Goal: Find specific page/section: Find specific page/section

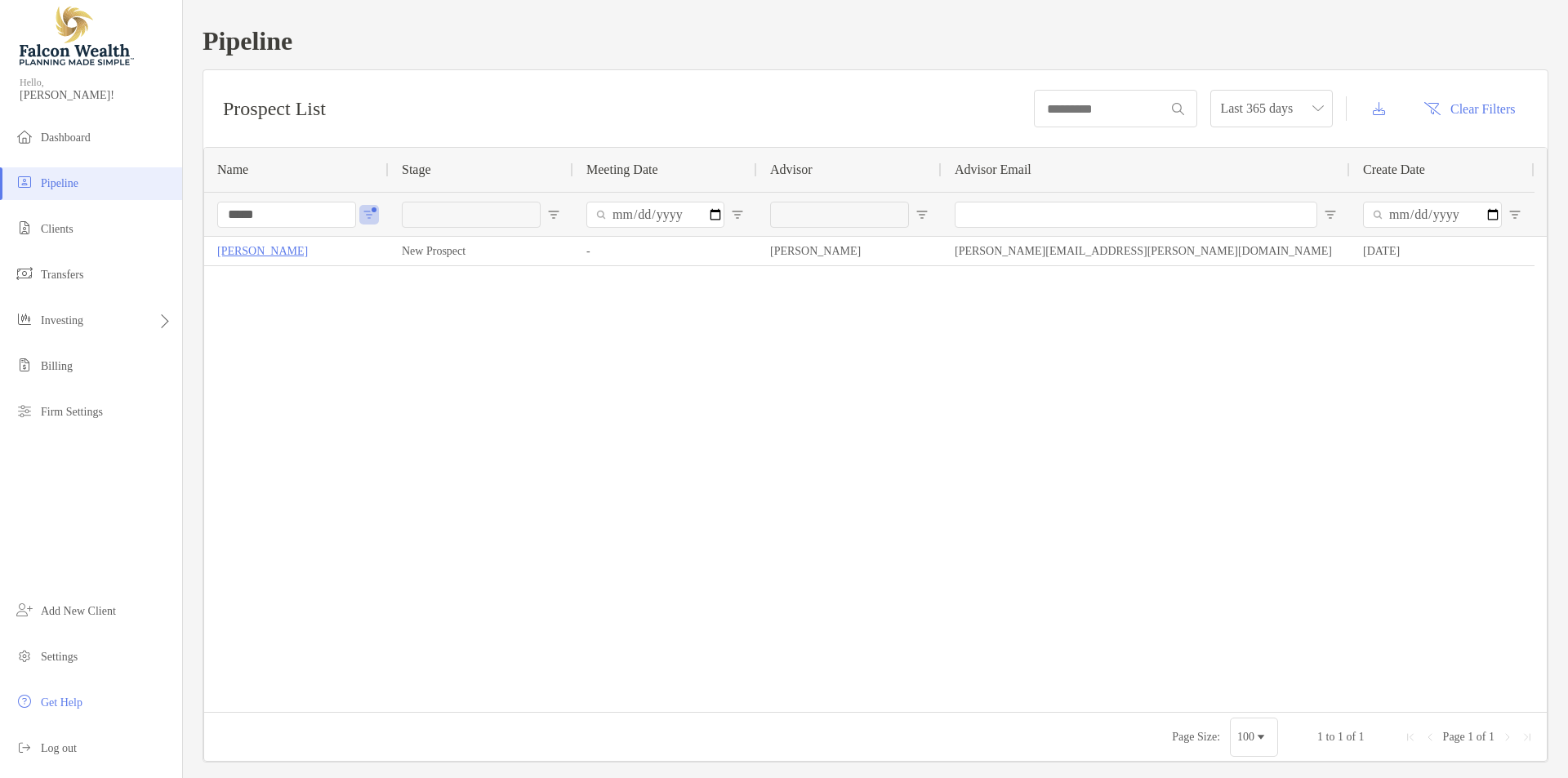
click at [56, 211] on ul "Dashboard Pipeline Clients Transfers Investing Billing Firm Settings" at bounding box center [91, 282] width 182 height 320
click at [56, 232] on span "Clients" at bounding box center [56, 229] width 32 height 12
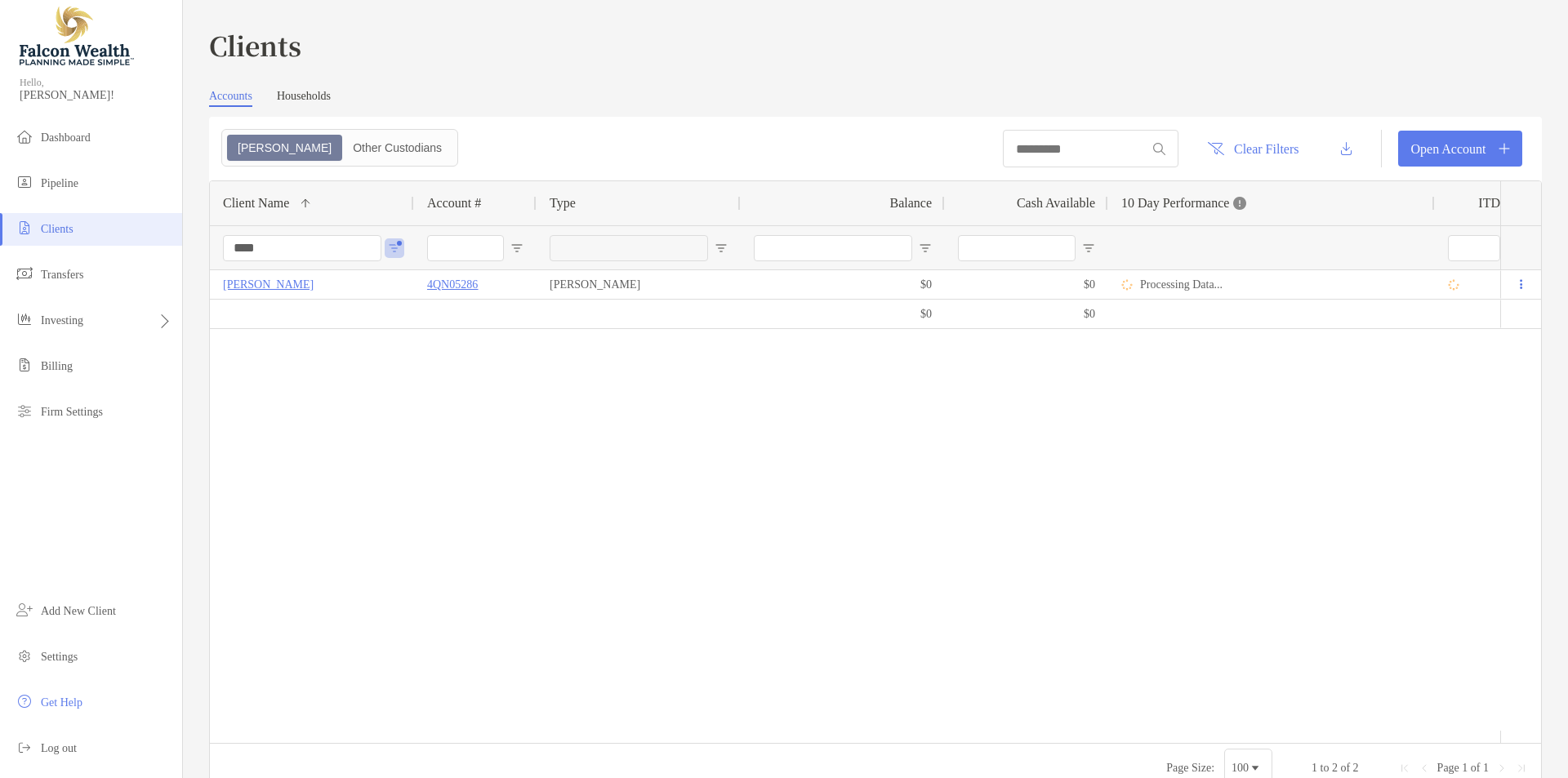
click at [257, 241] on input "****" at bounding box center [302, 249] width 158 height 27
click at [390, 450] on div "$22,226.87 $476.01 [PERSON_NAME] 8NJ05171 Individual $5,049.34 $107.74 +23.52% …" at bounding box center [855, 500] width 1290 height 460
click at [493, 584] on div "$22,226.87 $476.01 [PERSON_NAME] 8NJ05171 Individual $5,049.34 $107.74 +23.52% …" at bounding box center [855, 500] width 1290 height 460
click at [400, 553] on div "$22,226.87 $476.01 Omar Saleh 8NJ05171 Individual $5,049.34 $107.74 +23.52% +15…" at bounding box center [855, 500] width 1290 height 460
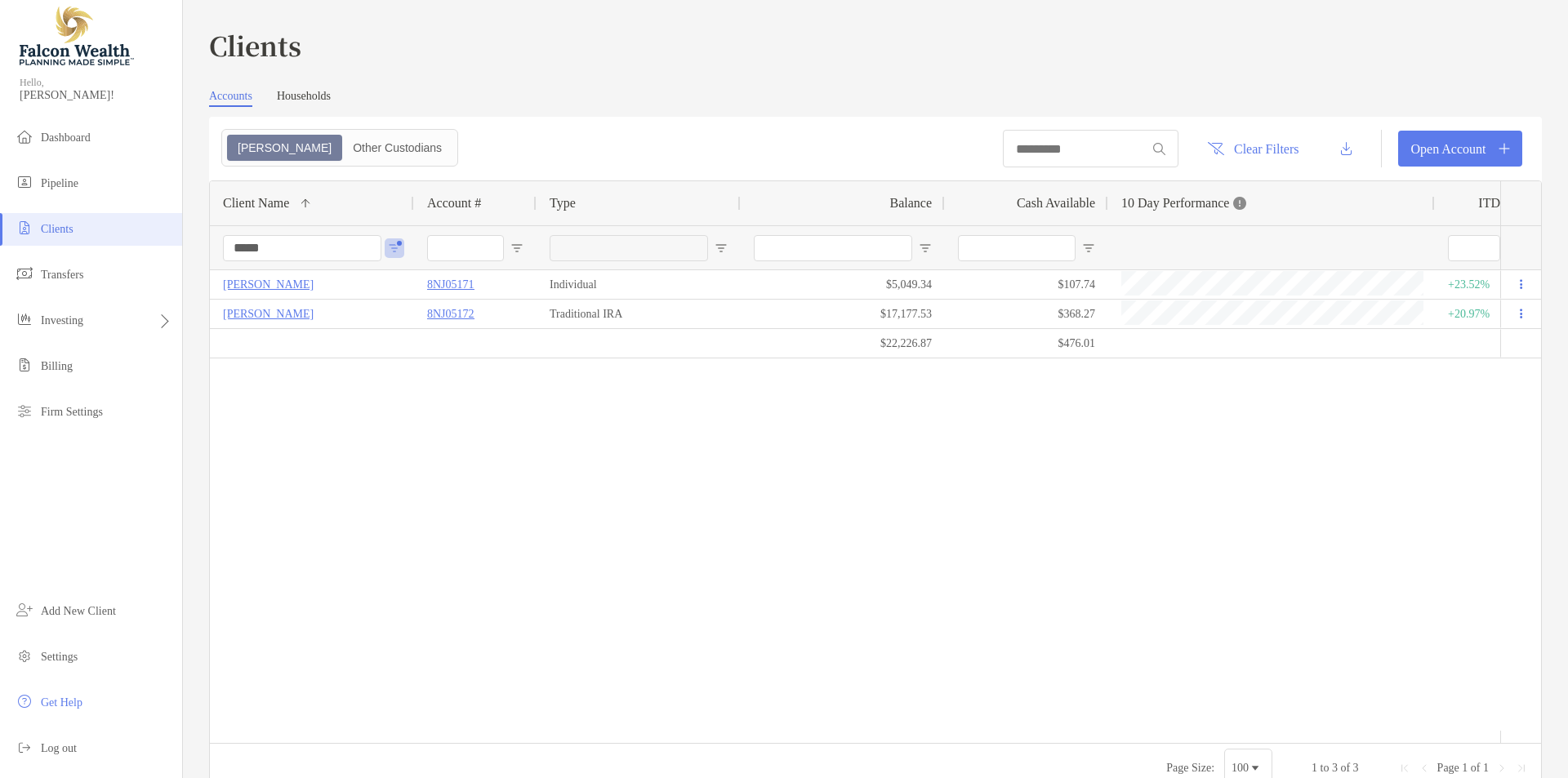
click at [999, 503] on div "$22,226.87 $476.01 Omar Saleh 8NJ05171 Individual $5,049.34 $107.74 +23.52% +15…" at bounding box center [855, 500] width 1290 height 460
click at [289, 247] on input "*****" at bounding box center [302, 249] width 158 height 27
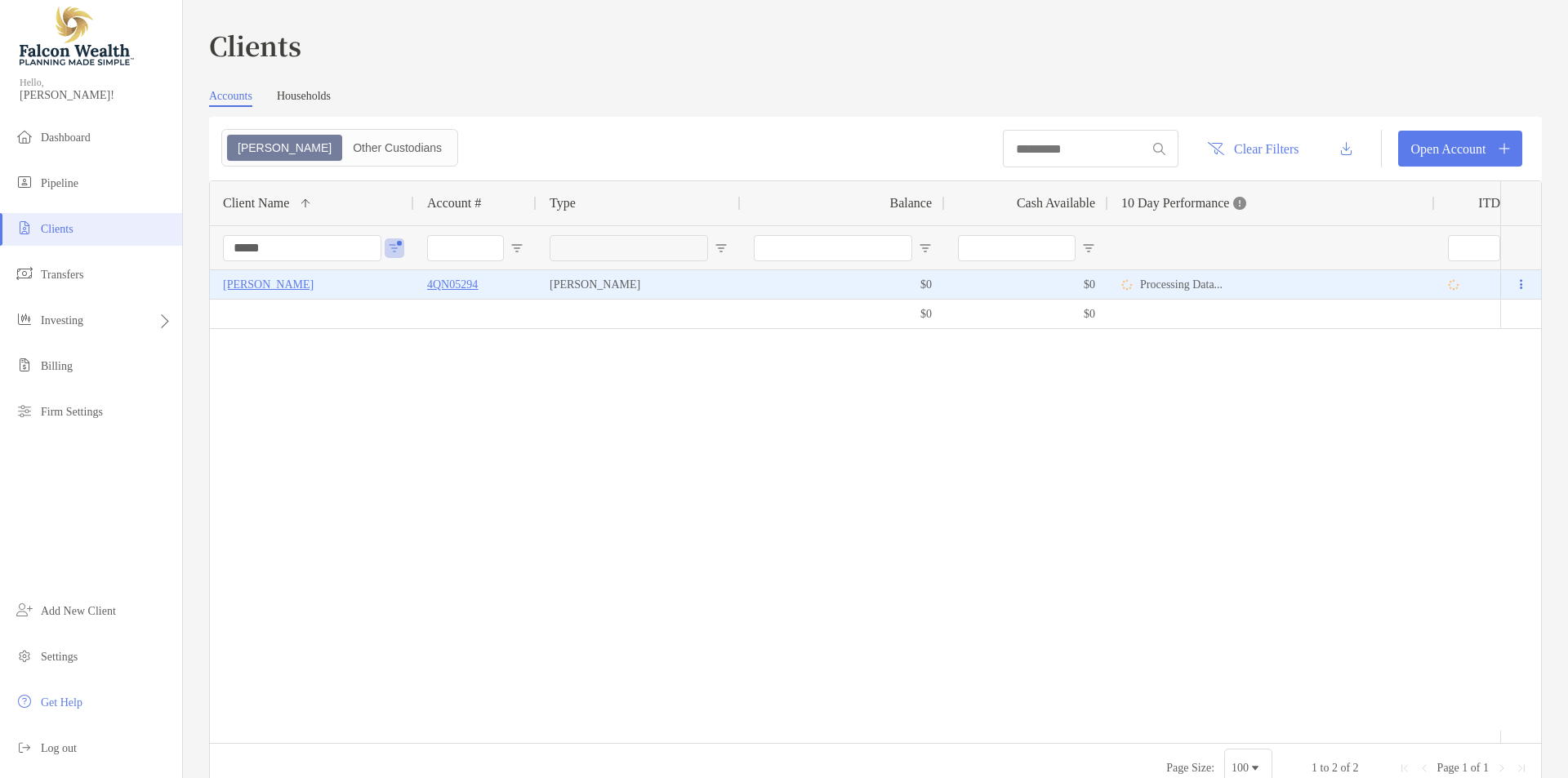
type input "*****"
click at [275, 280] on p "STEVEN RENKE" at bounding box center [268, 284] width 90 height 21
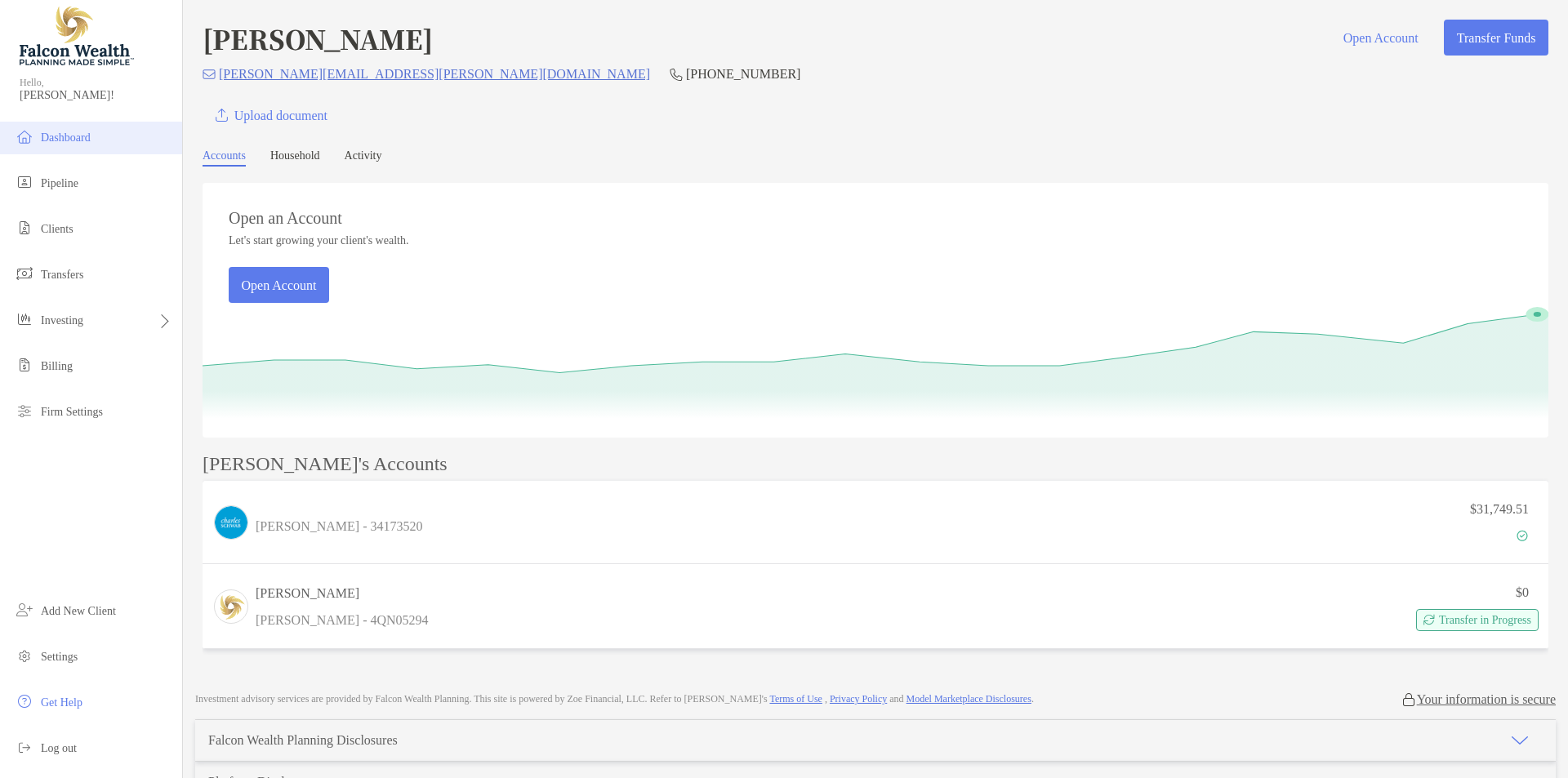
click at [55, 126] on li "Dashboard" at bounding box center [91, 138] width 182 height 32
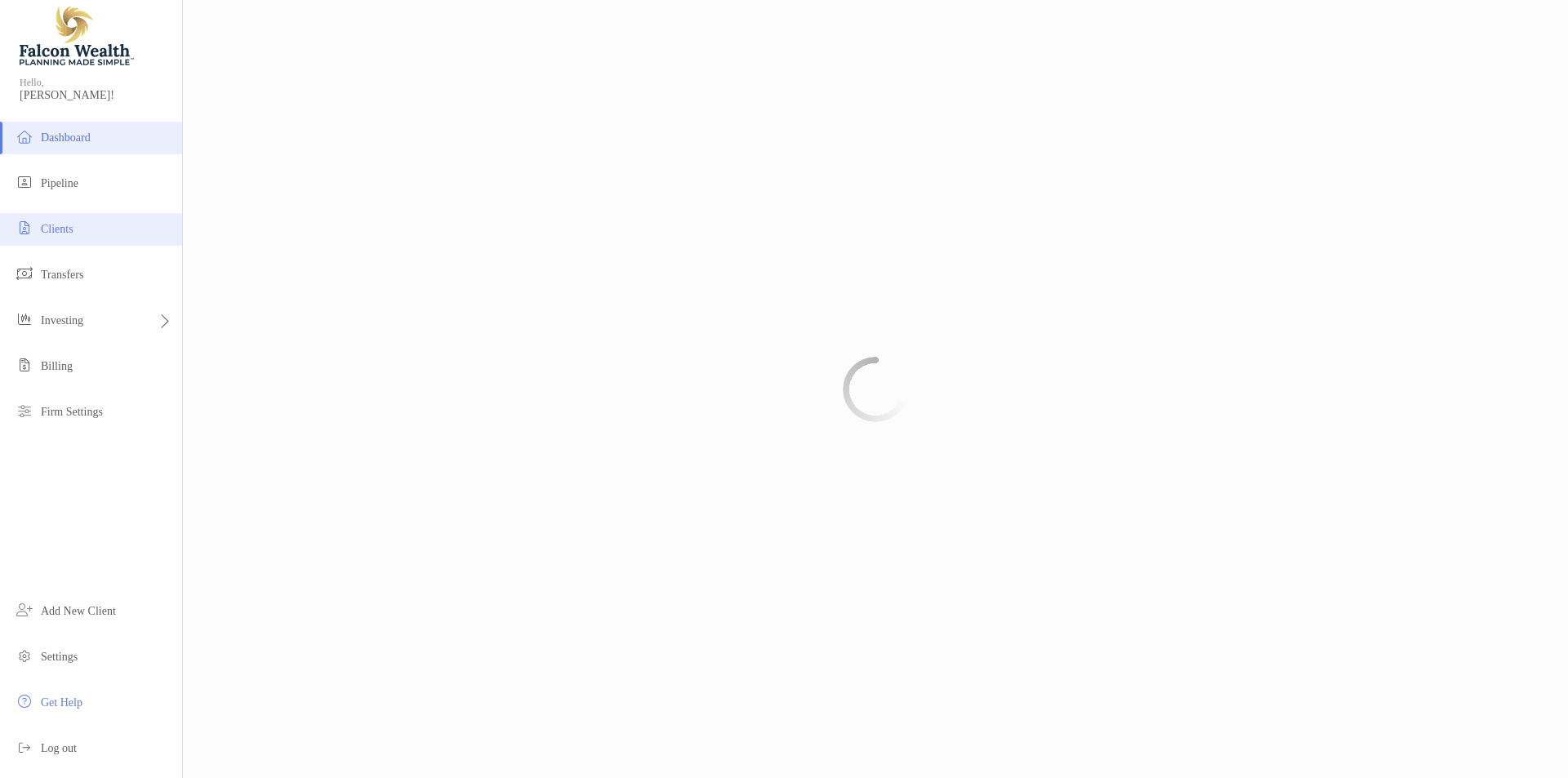
click at [46, 239] on li "Clients" at bounding box center [91, 229] width 182 height 32
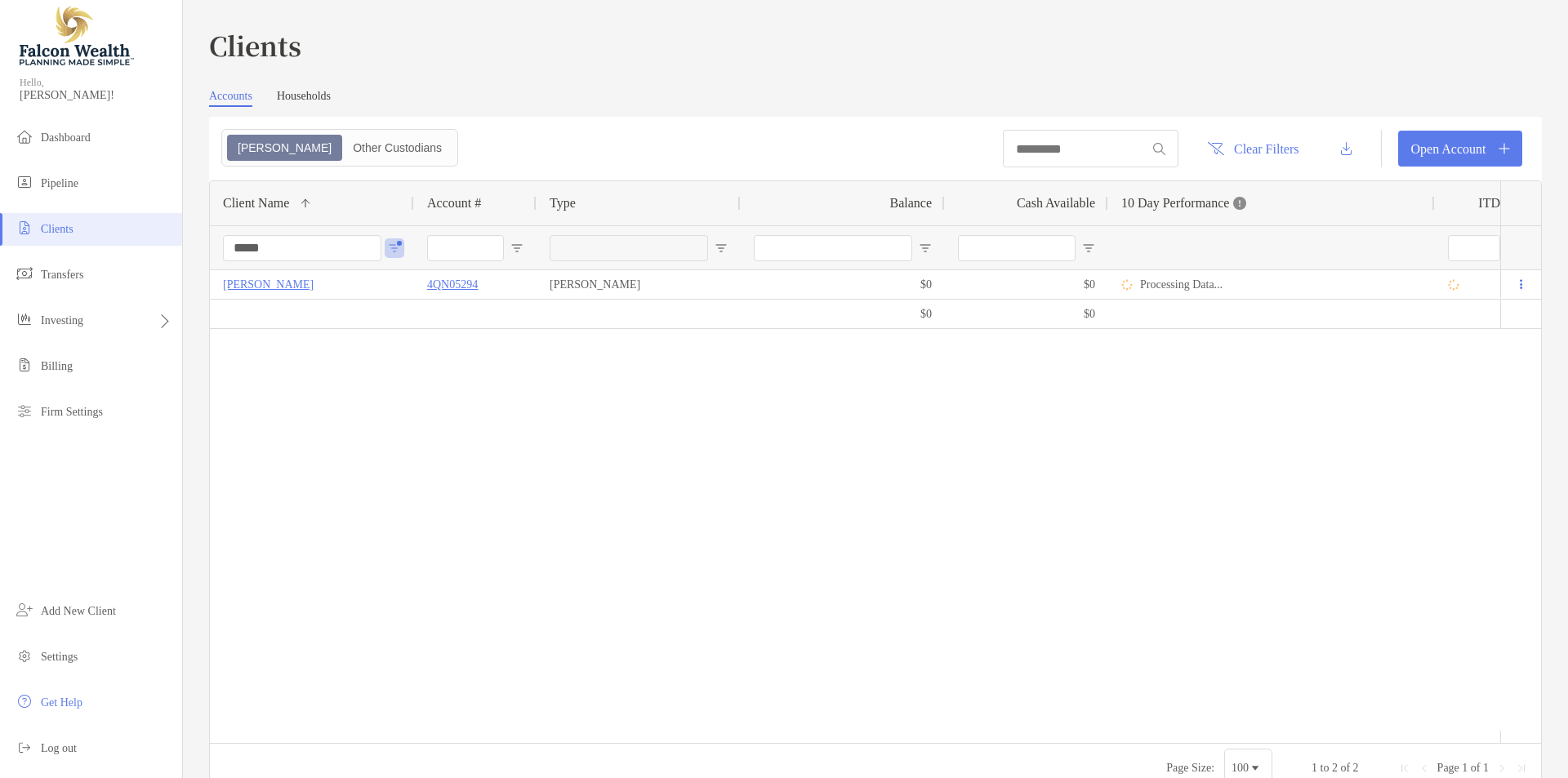
click at [280, 246] on input "*****" at bounding box center [302, 249] width 158 height 27
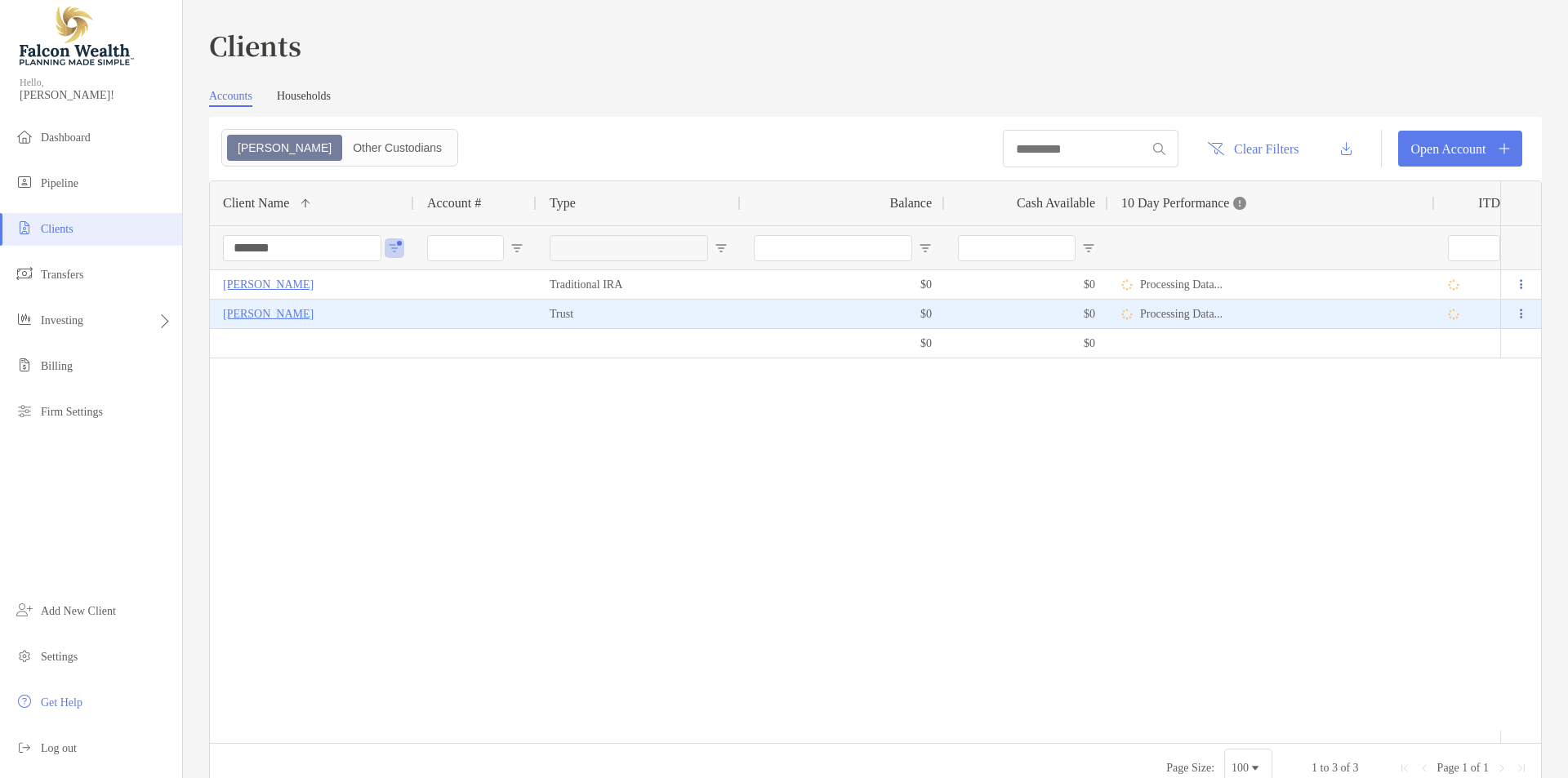
type input "*******"
click at [295, 309] on p "MANUEL SALINAS" at bounding box center [268, 314] width 90 height 21
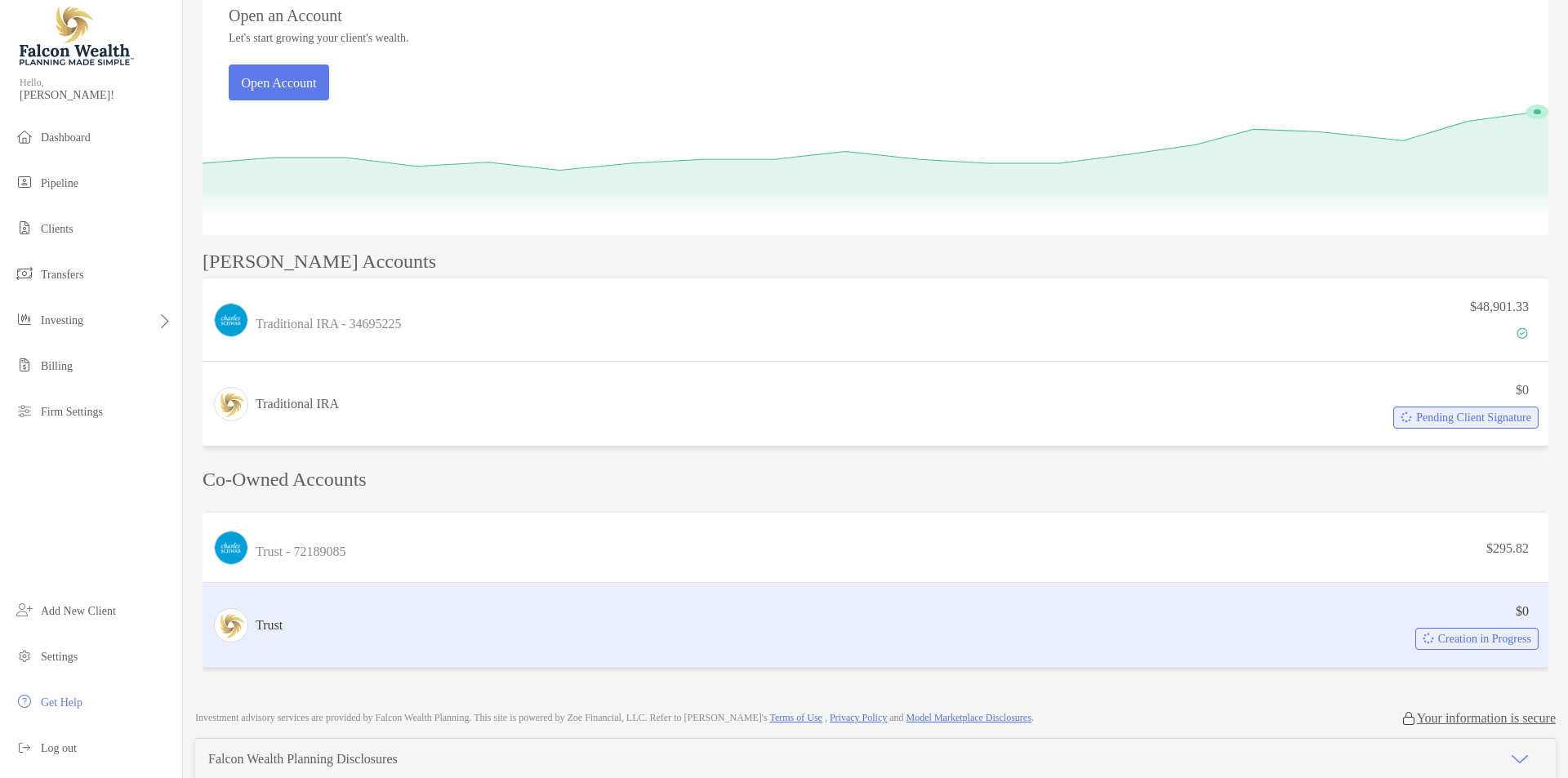
scroll to position [327, 0]
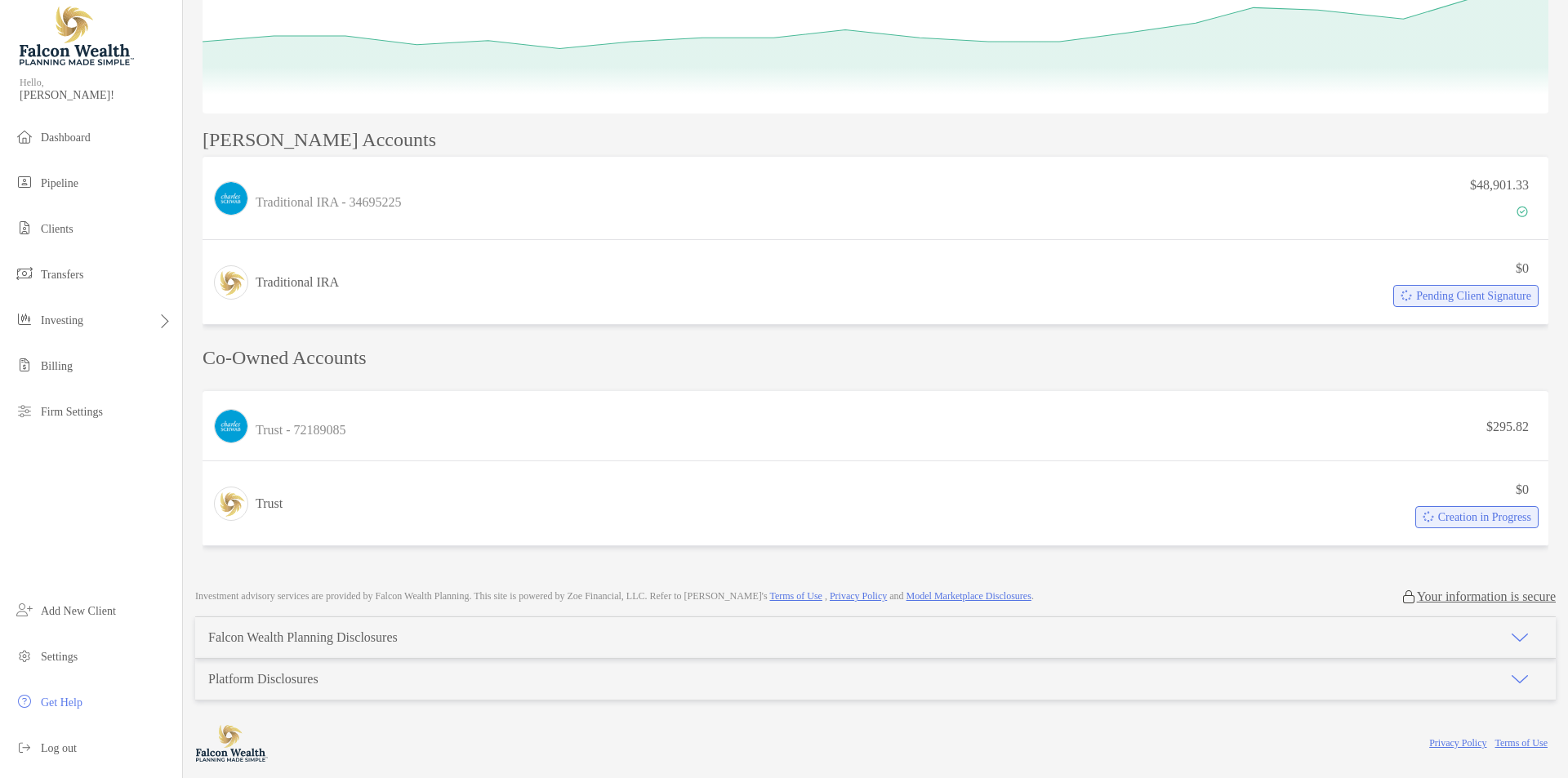
click at [384, 358] on p "Co-Owned Accounts" at bounding box center [875, 358] width 1346 height 21
drag, startPoint x: 384, startPoint y: 358, endPoint x: 213, endPoint y: 357, distance: 171.0
click at [200, 357] on div "Manuel Salinas Open Account Transfer Funds masalinas518@gmail.com (714) 728-071…" at bounding box center [876, 124] width 1385 height 897
click at [449, 374] on div "Manuel's Accounts Traditional IRA - 34695225 $48,901.33 Traditional IRA $0 Pend…" at bounding box center [875, 342] width 1346 height 423
click at [637, 382] on div "Manuel's Accounts Traditional IRA - 34695225 $48,901.33 Traditional IRA $0 Pend…" at bounding box center [875, 342] width 1346 height 423
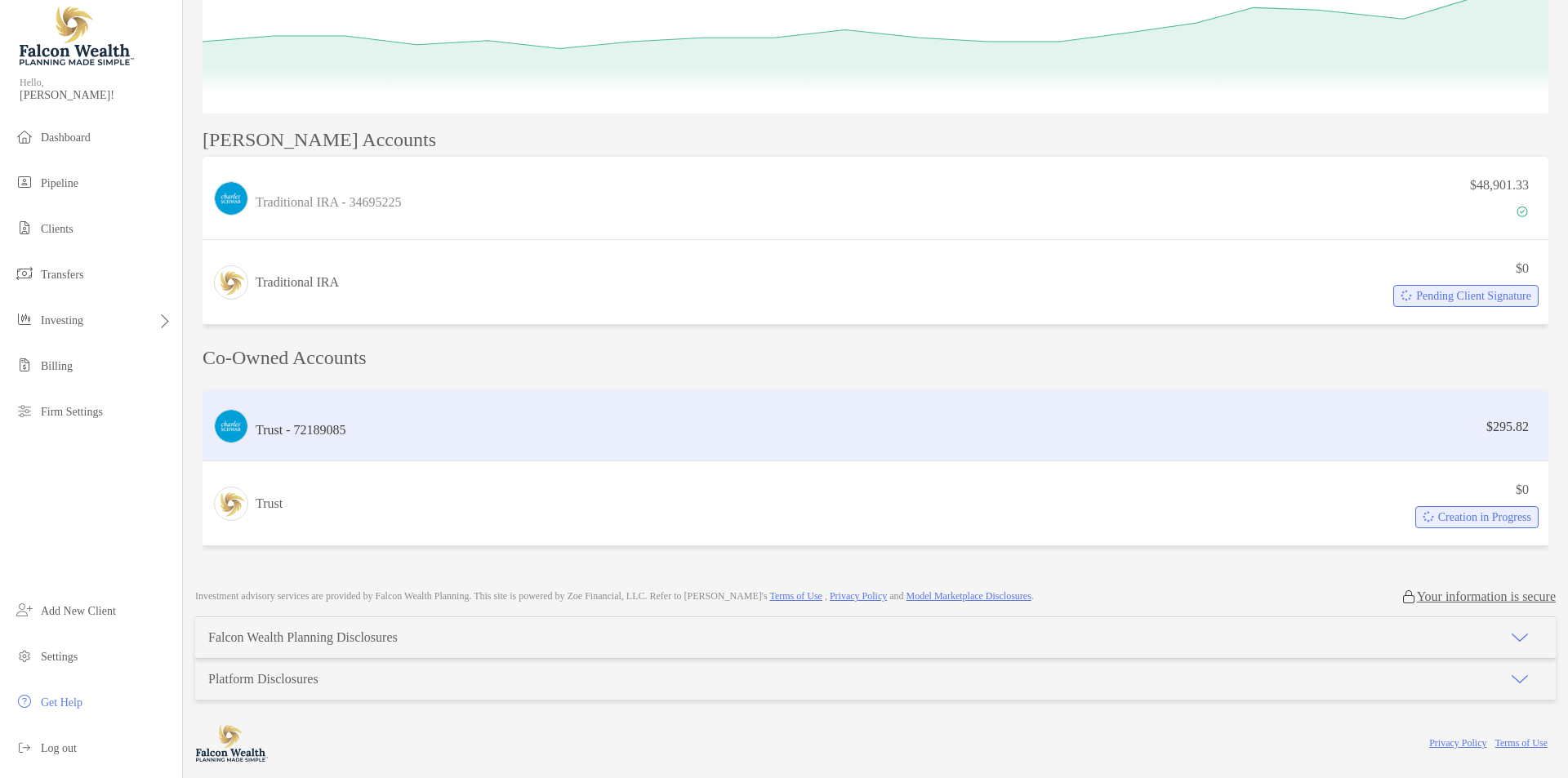
scroll to position [0, 0]
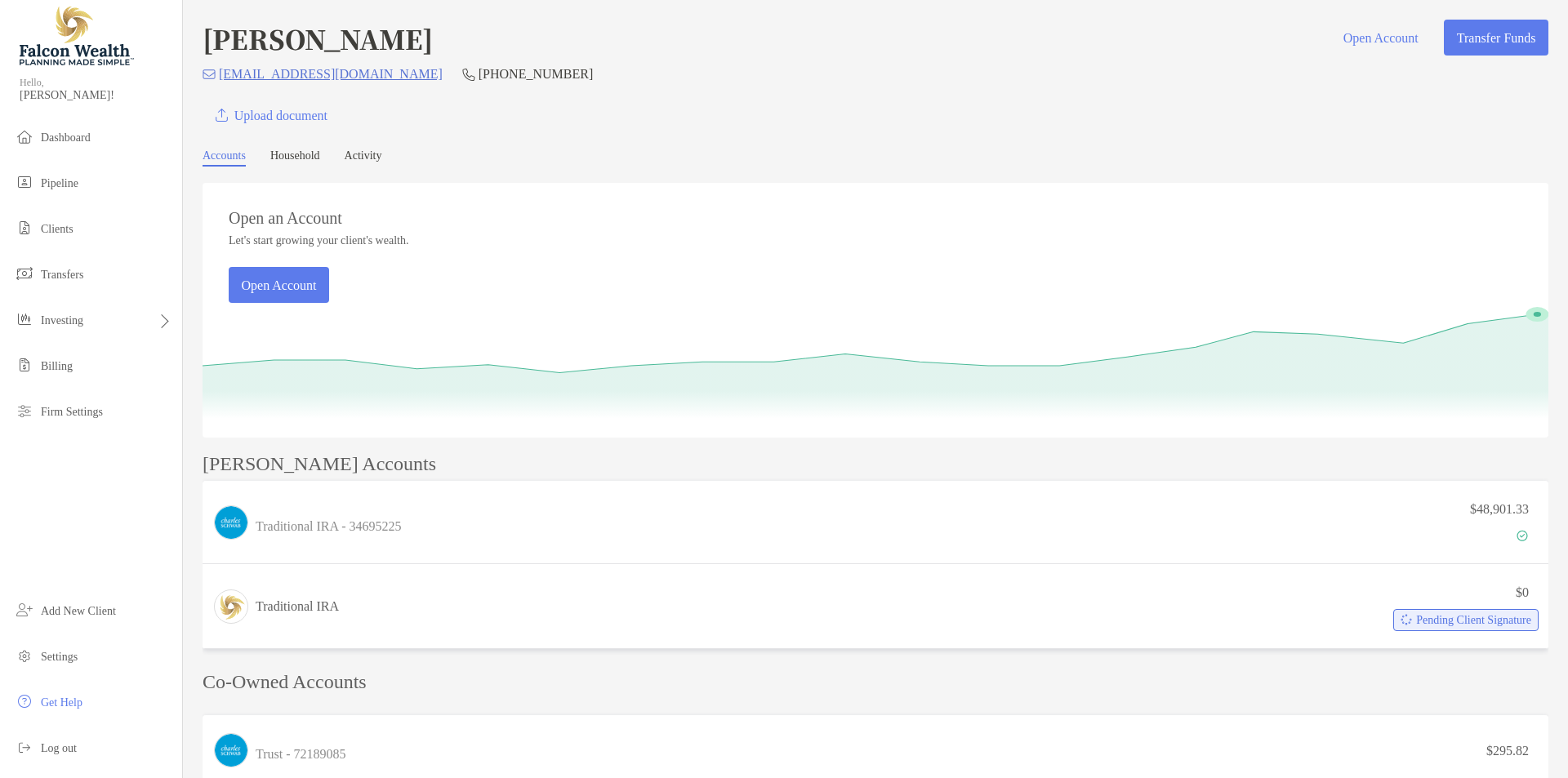
click at [548, 124] on div "Upload document" at bounding box center [875, 114] width 1346 height 36
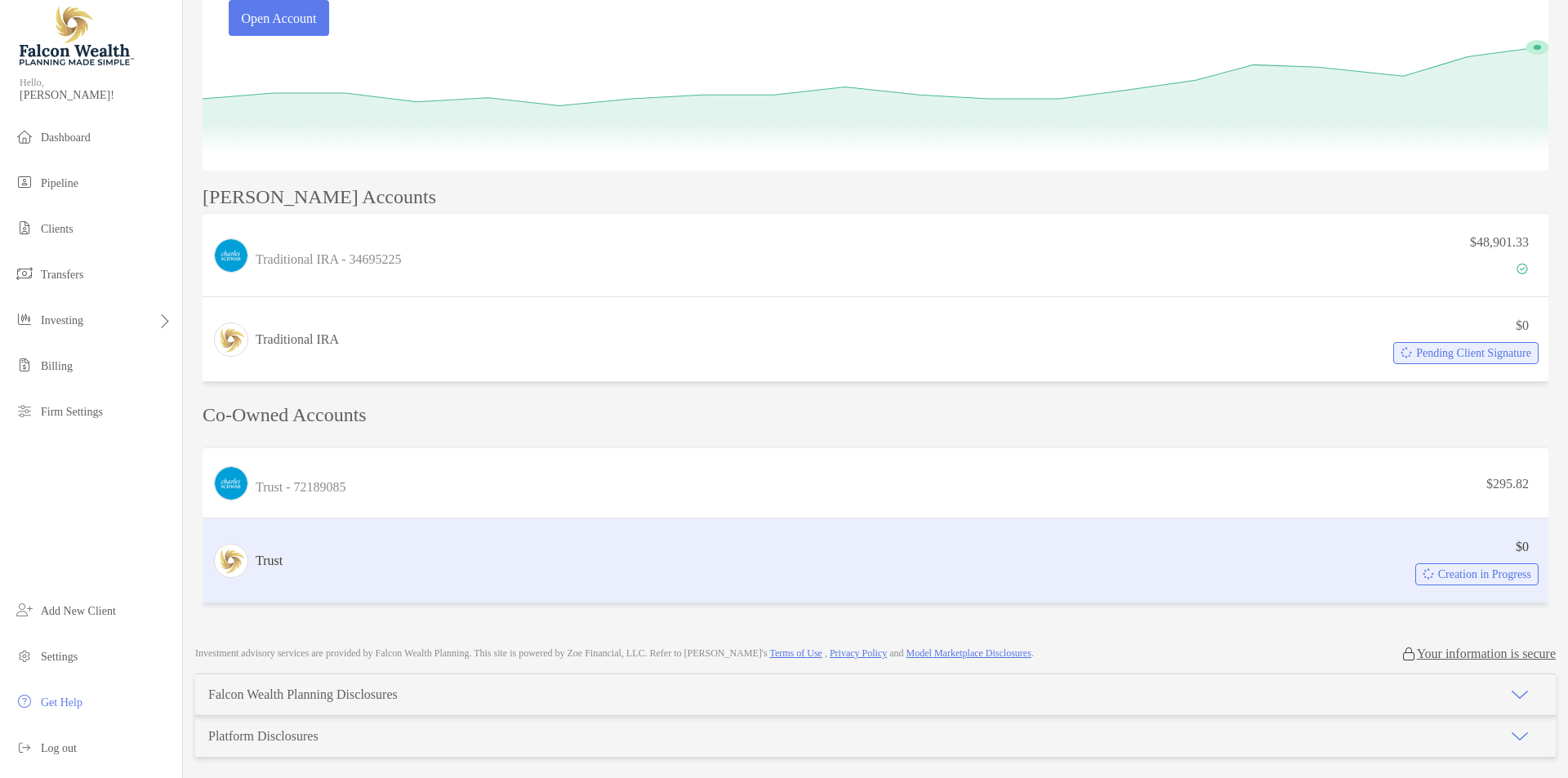
scroll to position [218, 0]
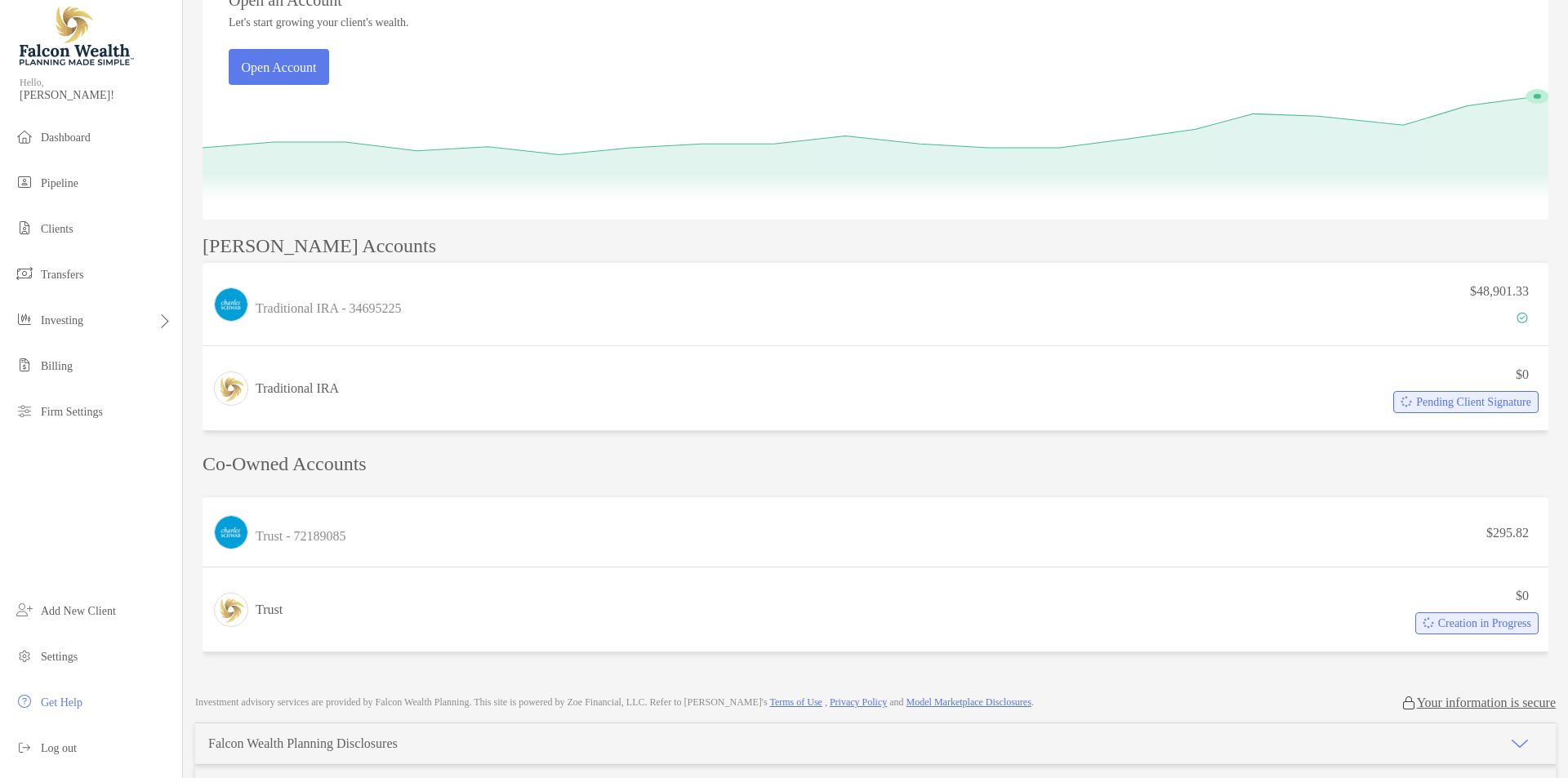
click at [357, 464] on p "Co-Owned Accounts" at bounding box center [875, 464] width 1346 height 21
click at [509, 464] on p "Co-Owned Accounts" at bounding box center [875, 464] width 1346 height 21
click at [509, 465] on p "Co-Owned Accounts" at bounding box center [875, 464] width 1346 height 21
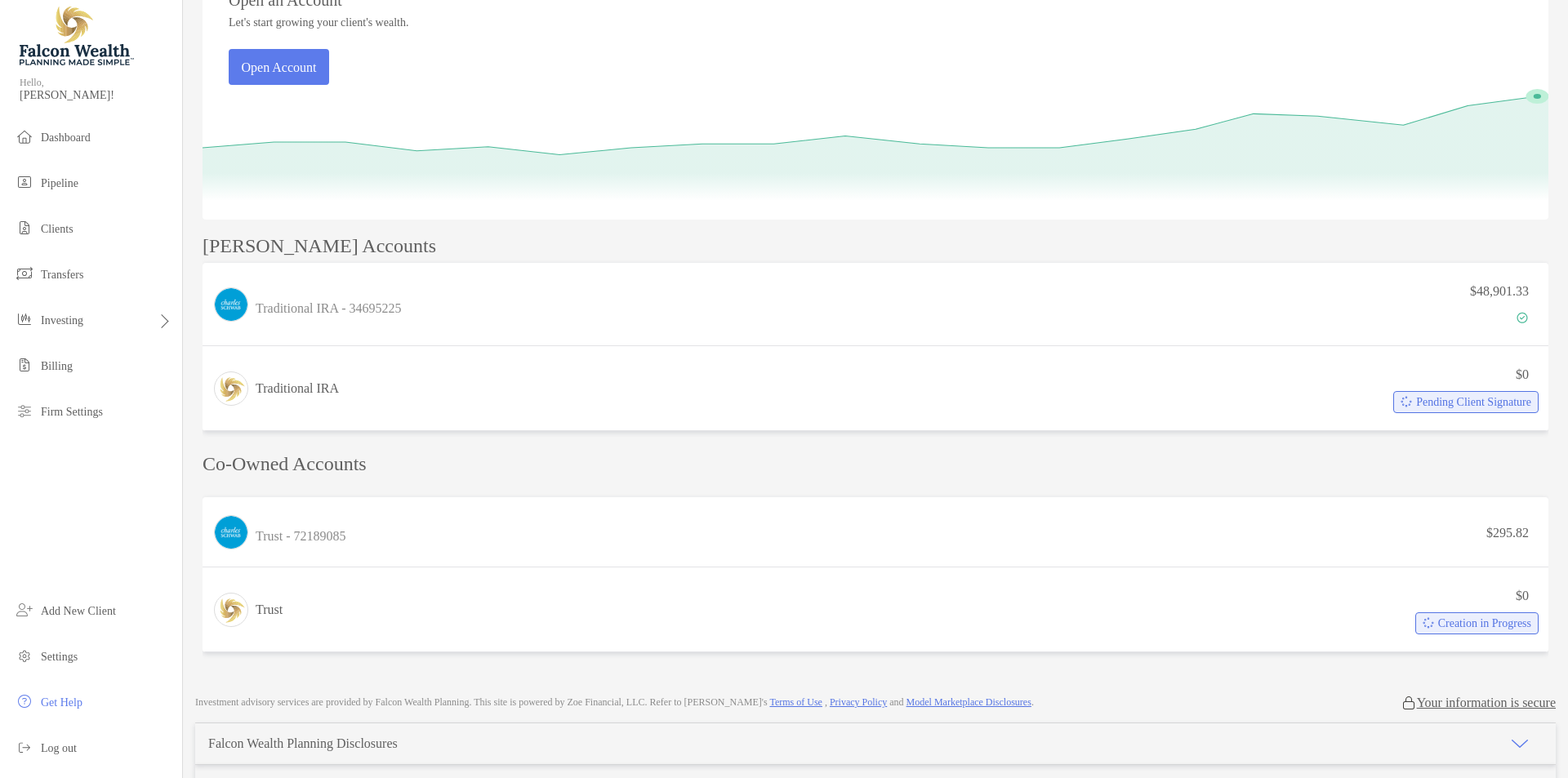
click at [338, 465] on p "Co-Owned Accounts" at bounding box center [875, 464] width 1346 height 21
drag, startPoint x: 338, startPoint y: 465, endPoint x: 381, endPoint y: 466, distance: 43.0
click at [340, 466] on p "Co-Owned Accounts" at bounding box center [875, 464] width 1346 height 21
drag, startPoint x: 413, startPoint y: 467, endPoint x: 358, endPoint y: 470, distance: 55.1
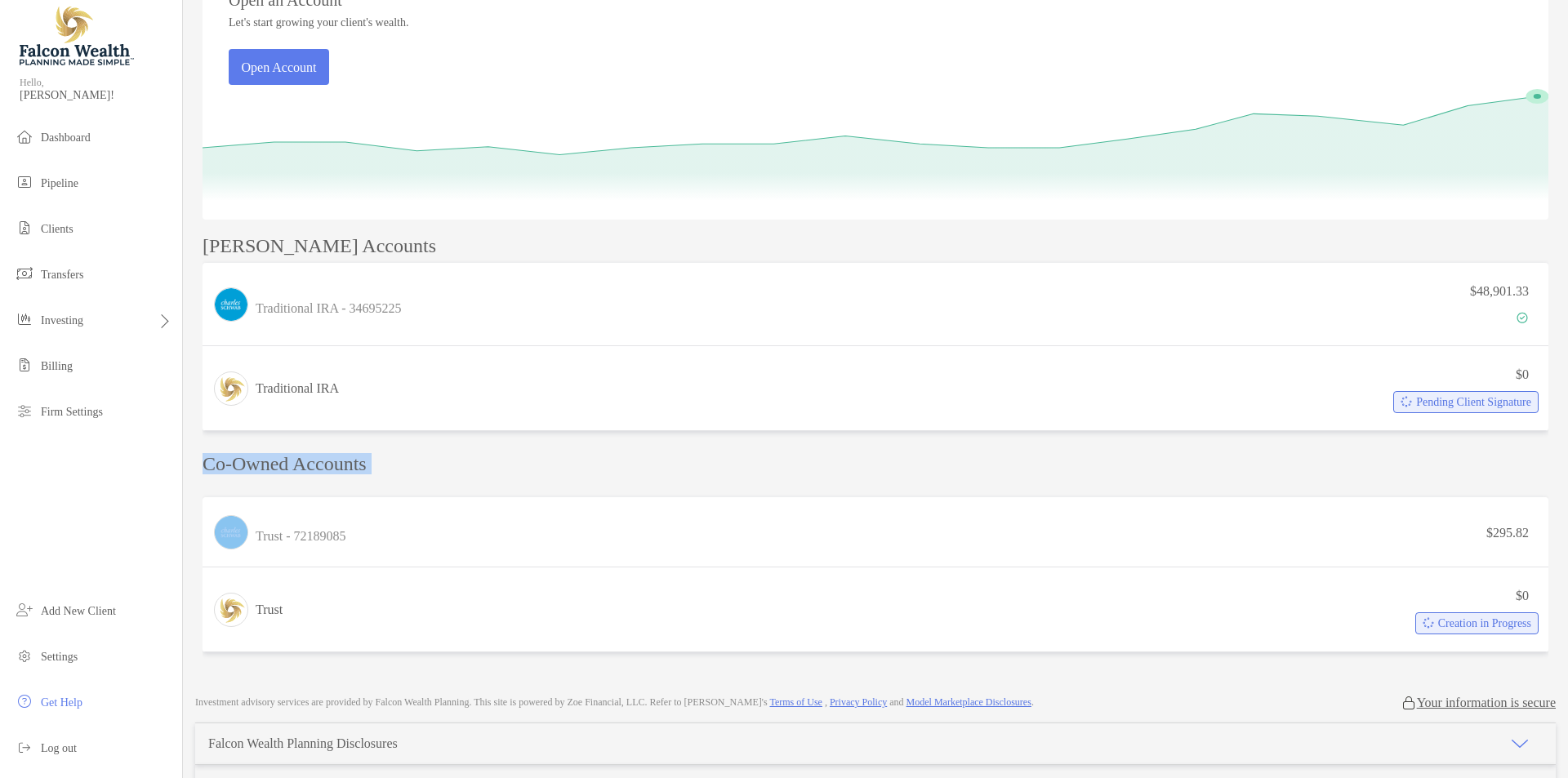
click at [412, 467] on p "Co-Owned Accounts" at bounding box center [875, 464] width 1346 height 21
click at [358, 470] on p "Co-Owned Accounts" at bounding box center [875, 464] width 1346 height 21
click at [467, 469] on p "Co-Owned Accounts" at bounding box center [875, 464] width 1346 height 21
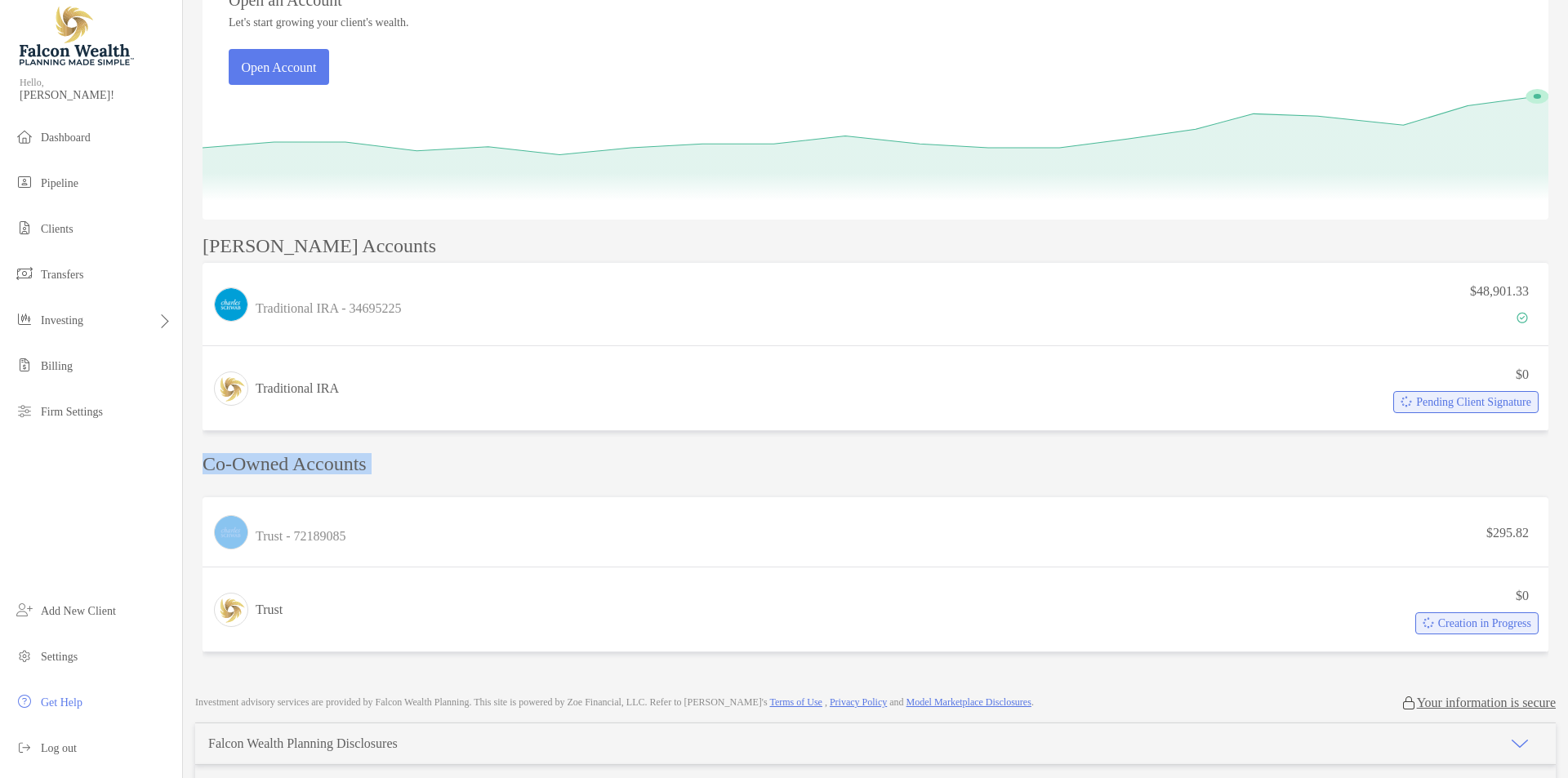
click at [343, 469] on p "Co-Owned Accounts" at bounding box center [875, 464] width 1346 height 21
click at [438, 453] on div "Manuel's Accounts Traditional IRA - 34695225 $48,901.33 Traditional IRA $0 Pend…" at bounding box center [875, 448] width 1346 height 423
click at [333, 473] on p "Co-Owned Accounts" at bounding box center [875, 464] width 1346 height 21
drag, startPoint x: 333, startPoint y: 473, endPoint x: 400, endPoint y: 468, distance: 67.2
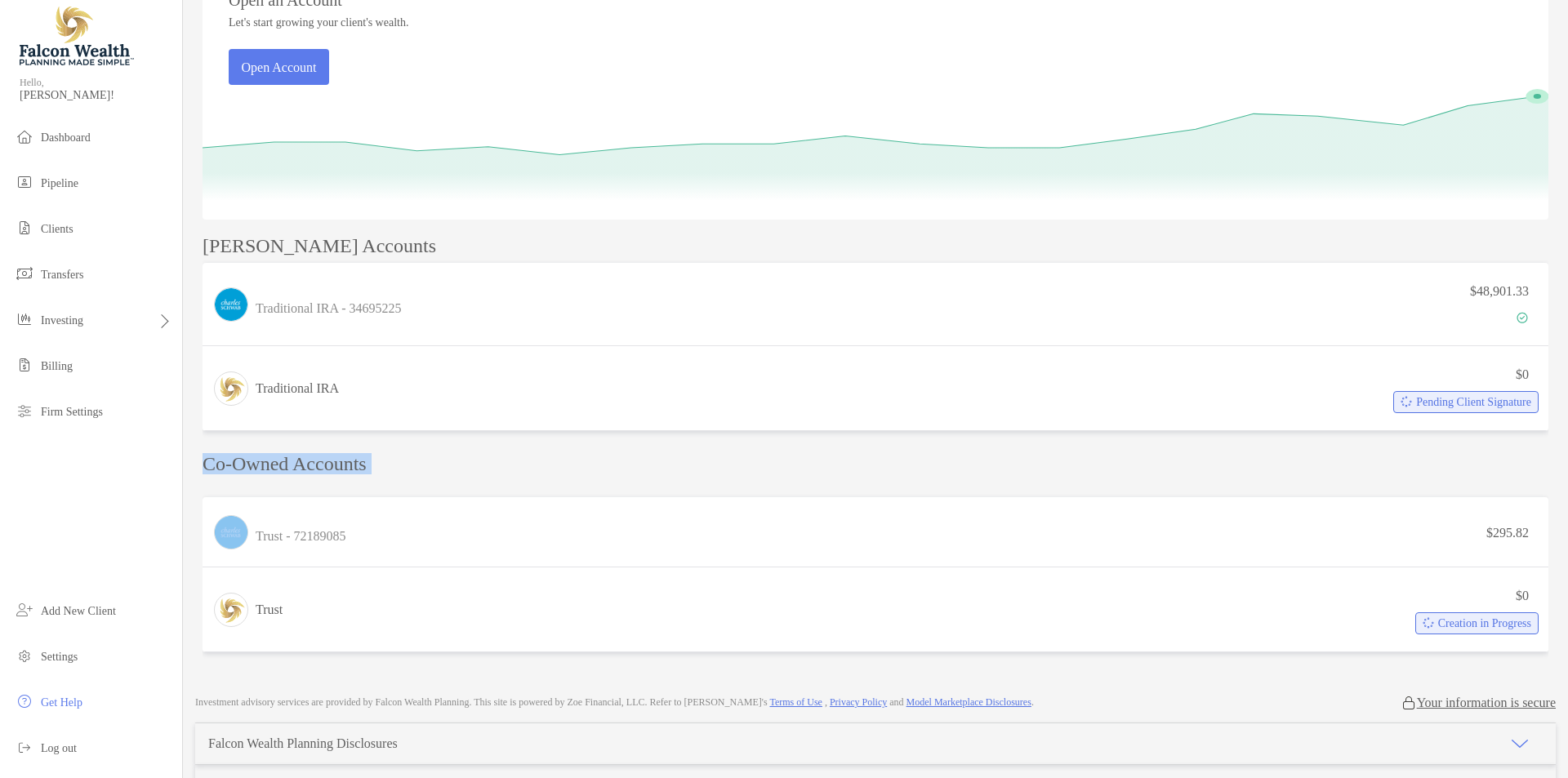
click at [336, 473] on p "Co-Owned Accounts" at bounding box center [875, 464] width 1346 height 21
click at [410, 464] on p "Co-Owned Accounts" at bounding box center [875, 464] width 1346 height 21
click at [357, 468] on p "Co-Owned Accounts" at bounding box center [875, 464] width 1346 height 21
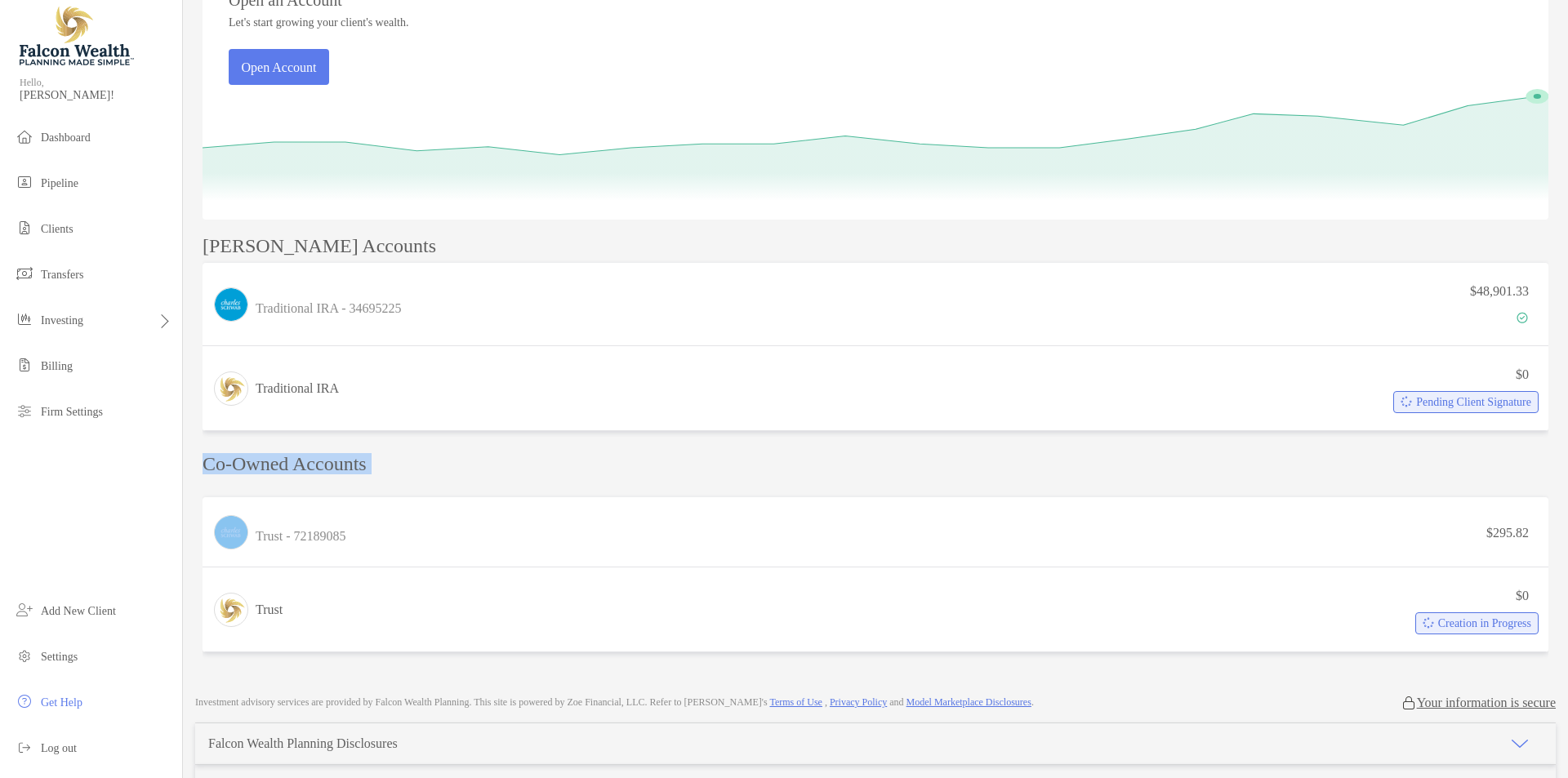
click at [357, 468] on p "Co-Owned Accounts" at bounding box center [875, 464] width 1346 height 21
click at [423, 467] on p "Co-Owned Accounts" at bounding box center [875, 464] width 1346 height 21
click at [315, 241] on p "Manuel's Accounts" at bounding box center [319, 246] width 234 height 21
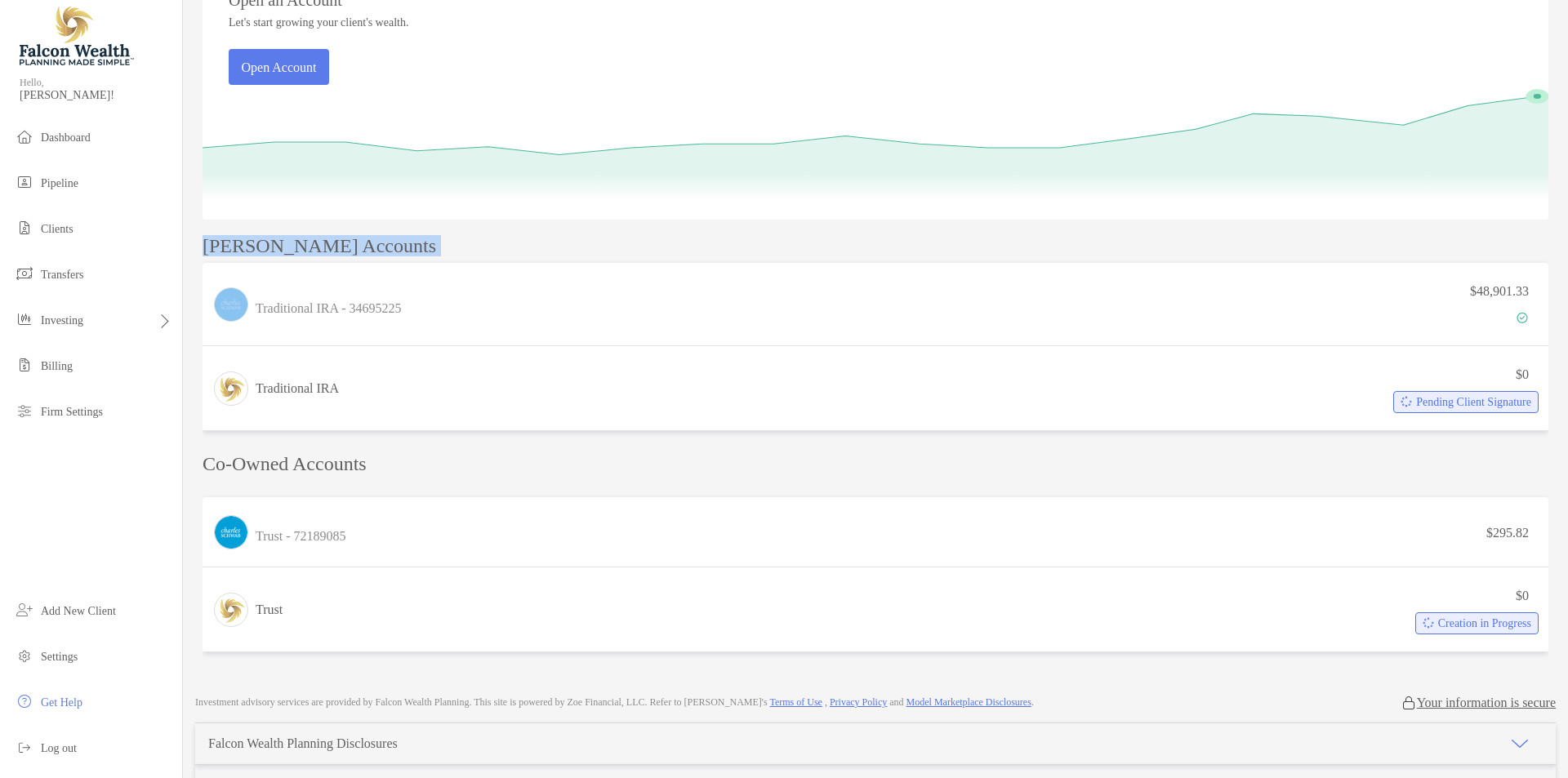
drag, startPoint x: 315, startPoint y: 241, endPoint x: 313, endPoint y: 250, distance: 9.2
click at [314, 250] on p "Manuel's Accounts" at bounding box center [319, 246] width 234 height 21
click at [455, 232] on div "Open an Account Let's start growing your client's wealth. Open Account Manuel's…" at bounding box center [875, 312] width 1346 height 694
click at [354, 462] on p "Co-Owned Accounts" at bounding box center [875, 464] width 1346 height 21
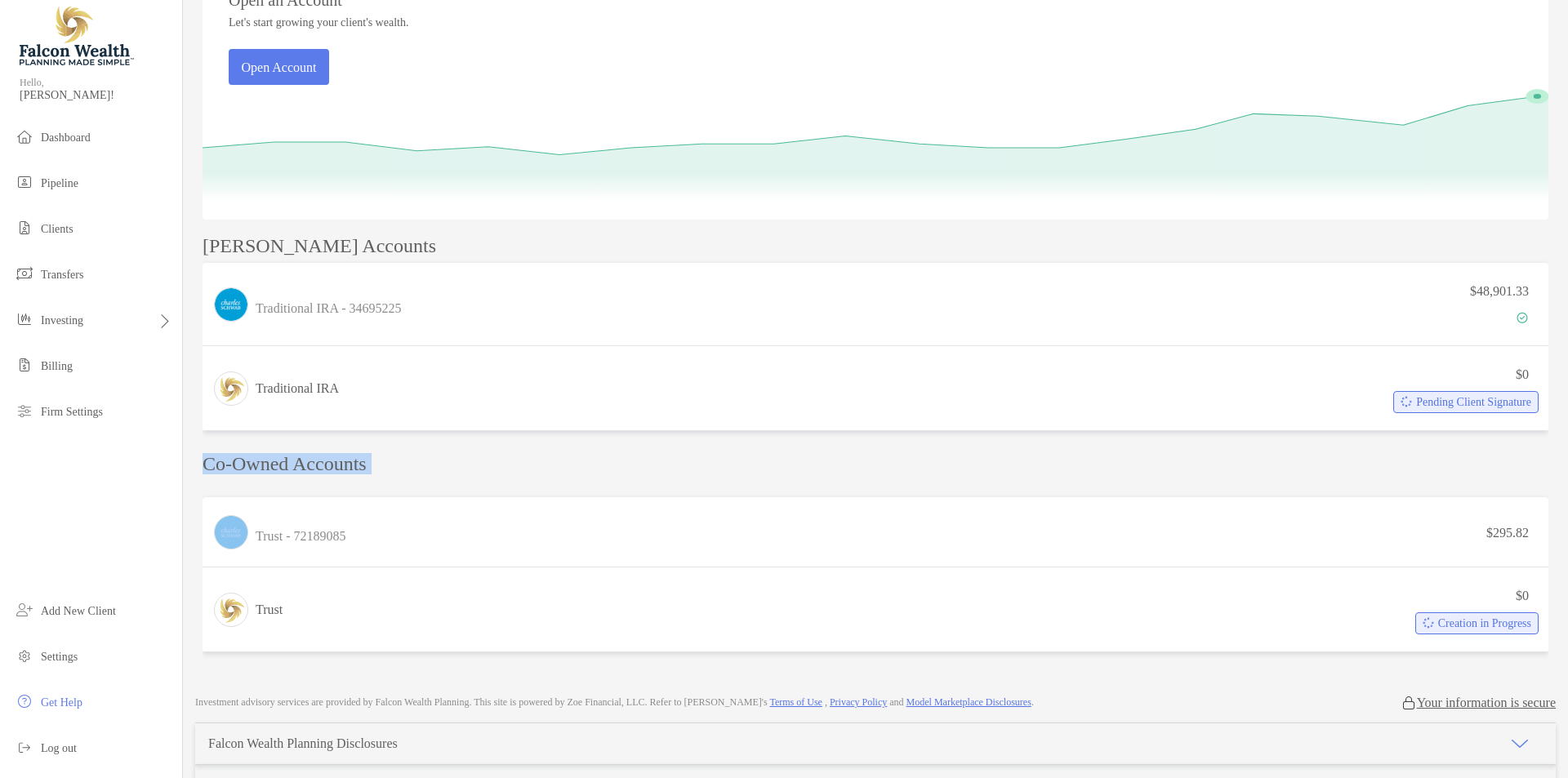
click at [354, 462] on p "Co-Owned Accounts" at bounding box center [875, 464] width 1346 height 21
click at [439, 457] on p "Co-Owned Accounts" at bounding box center [875, 464] width 1346 height 21
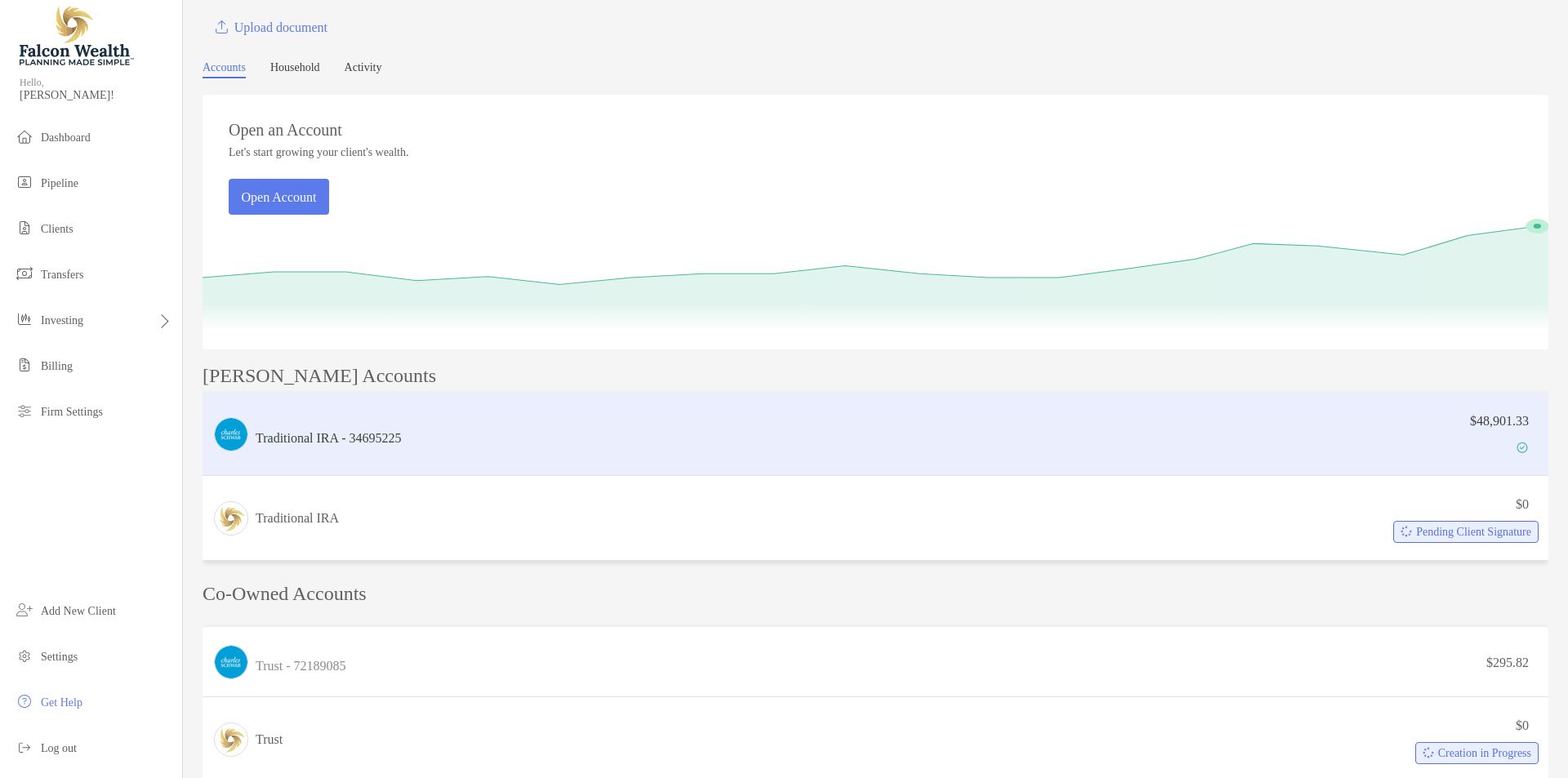
scroll to position [0, 0]
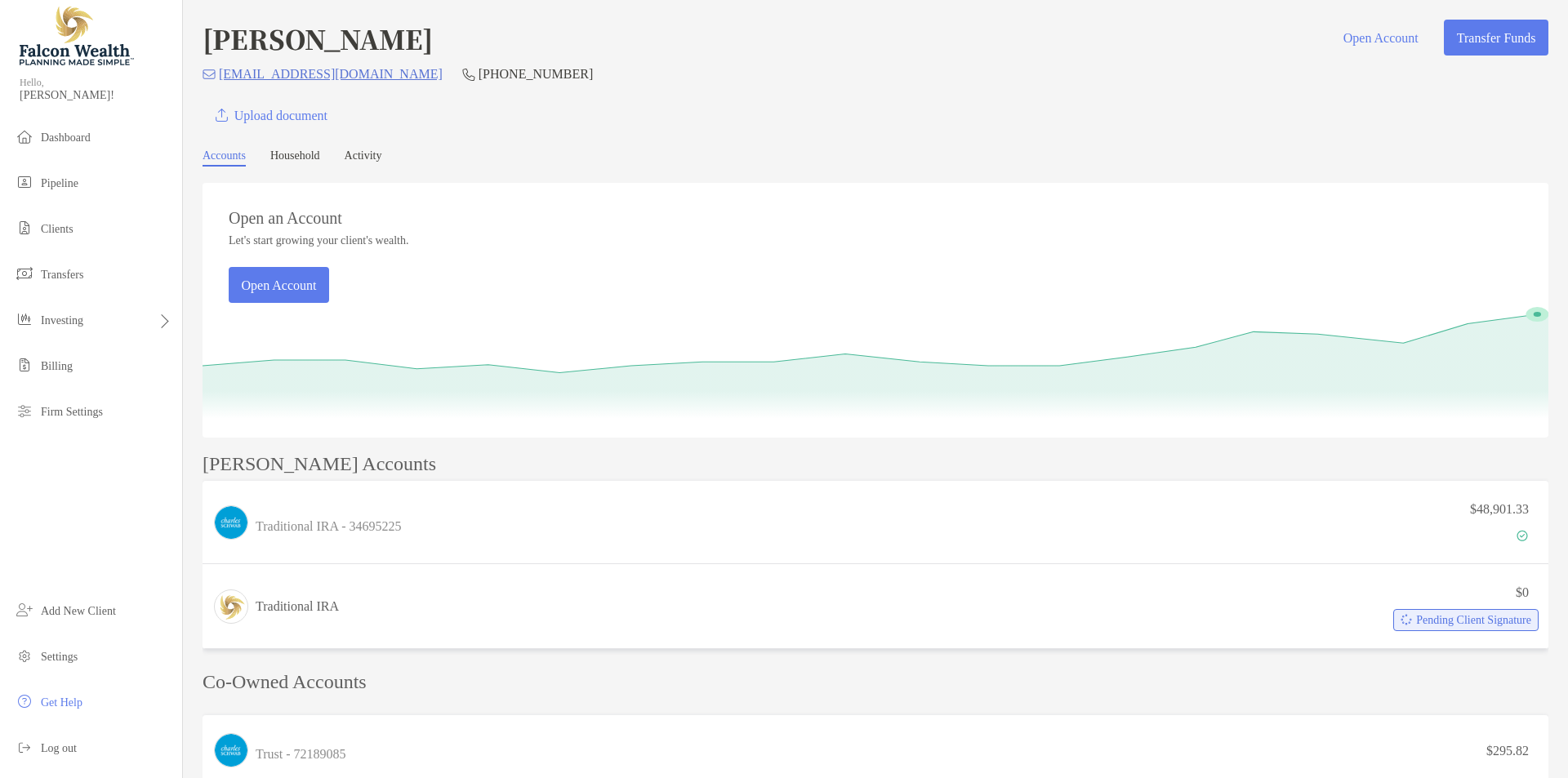
click at [325, 470] on p "Manuel's Accounts" at bounding box center [319, 464] width 234 height 21
click at [416, 460] on div "Manuel's Accounts" at bounding box center [875, 464] width 1346 height 21
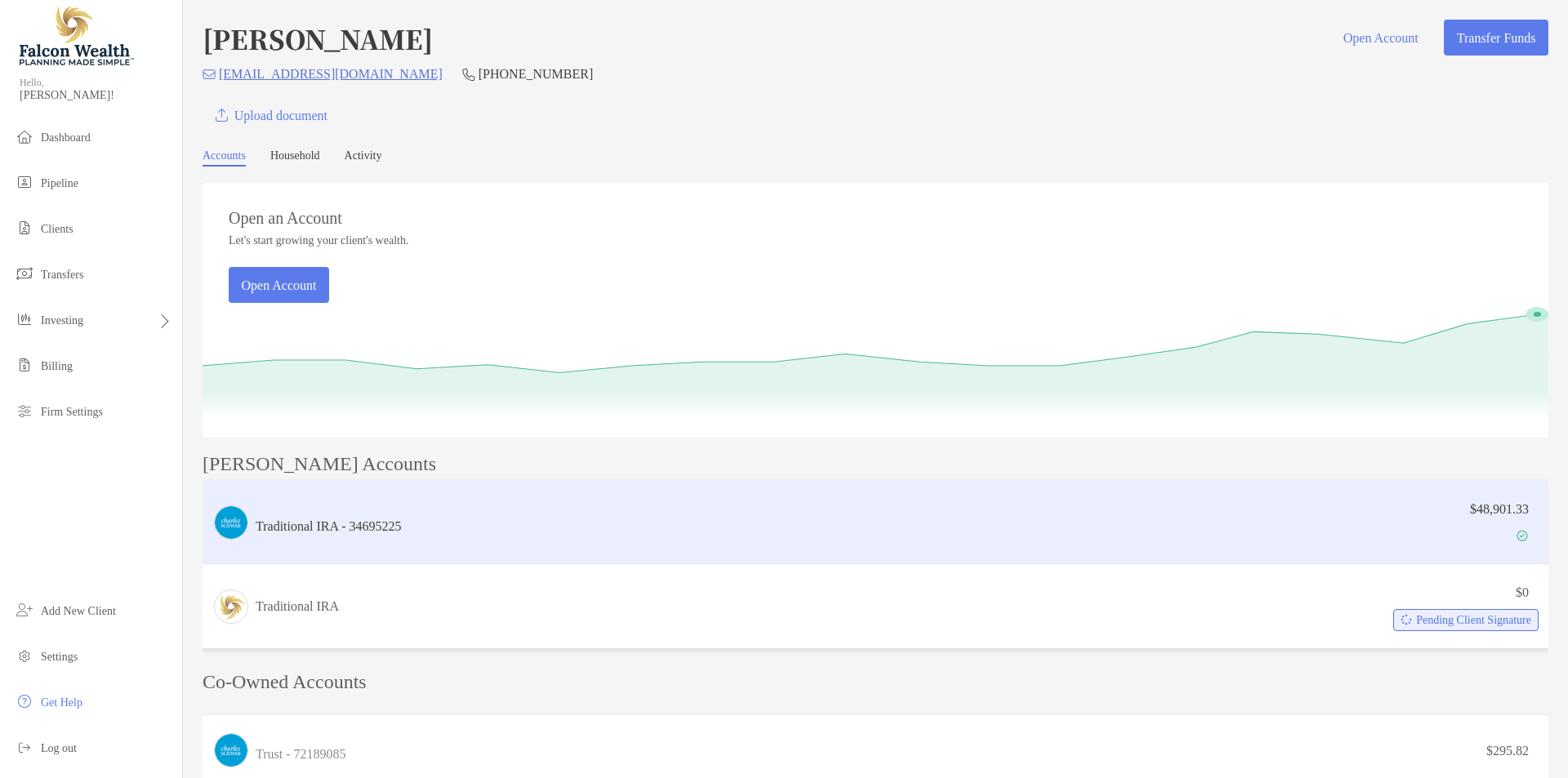
scroll to position [327, 0]
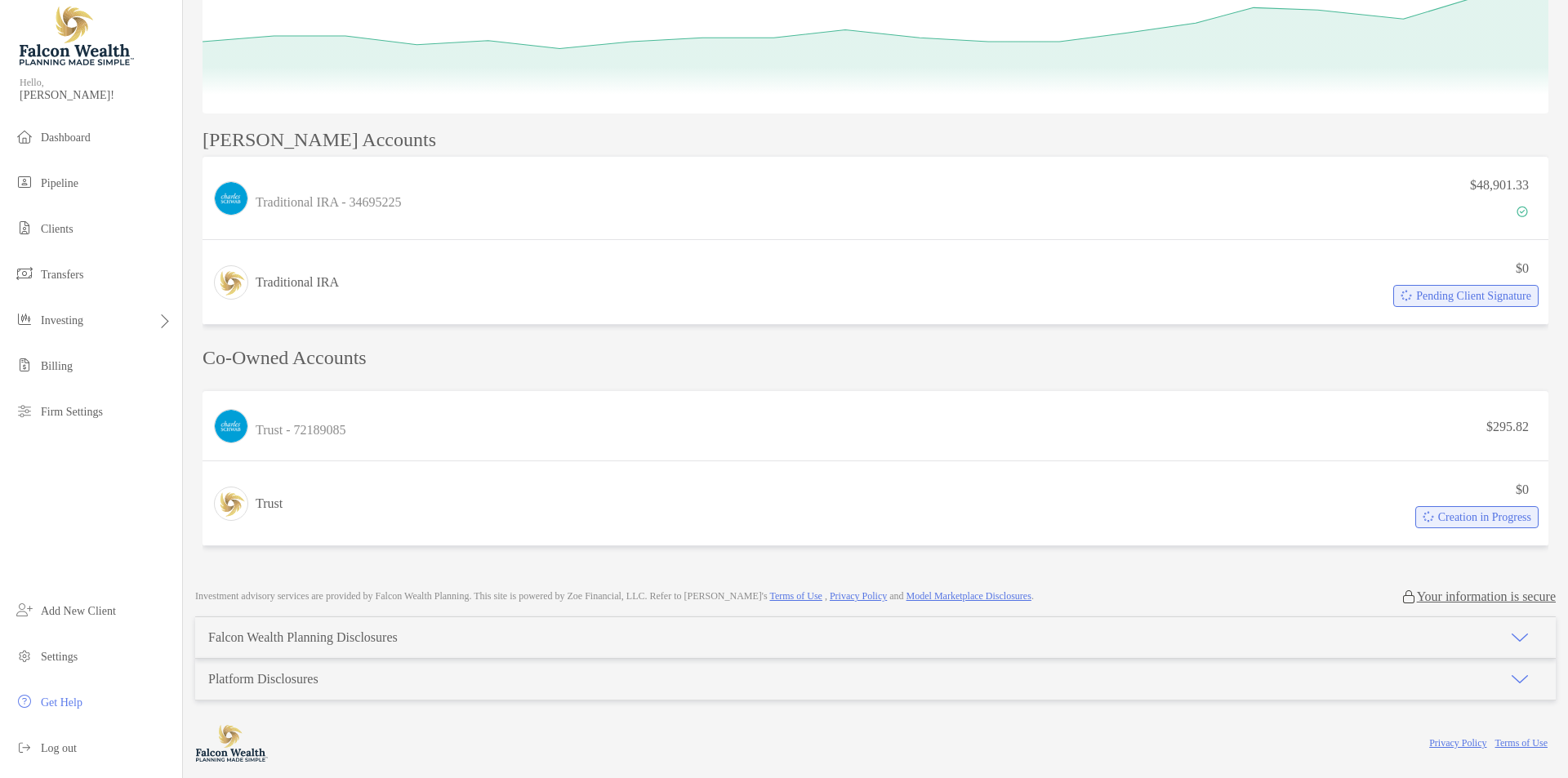
click at [350, 348] on p "Co-Owned Accounts" at bounding box center [875, 358] width 1346 height 21
click at [444, 369] on div "Manuel's Accounts Traditional IRA - 34695225 $48,901.33 Traditional IRA $0 Pend…" at bounding box center [875, 342] width 1346 height 423
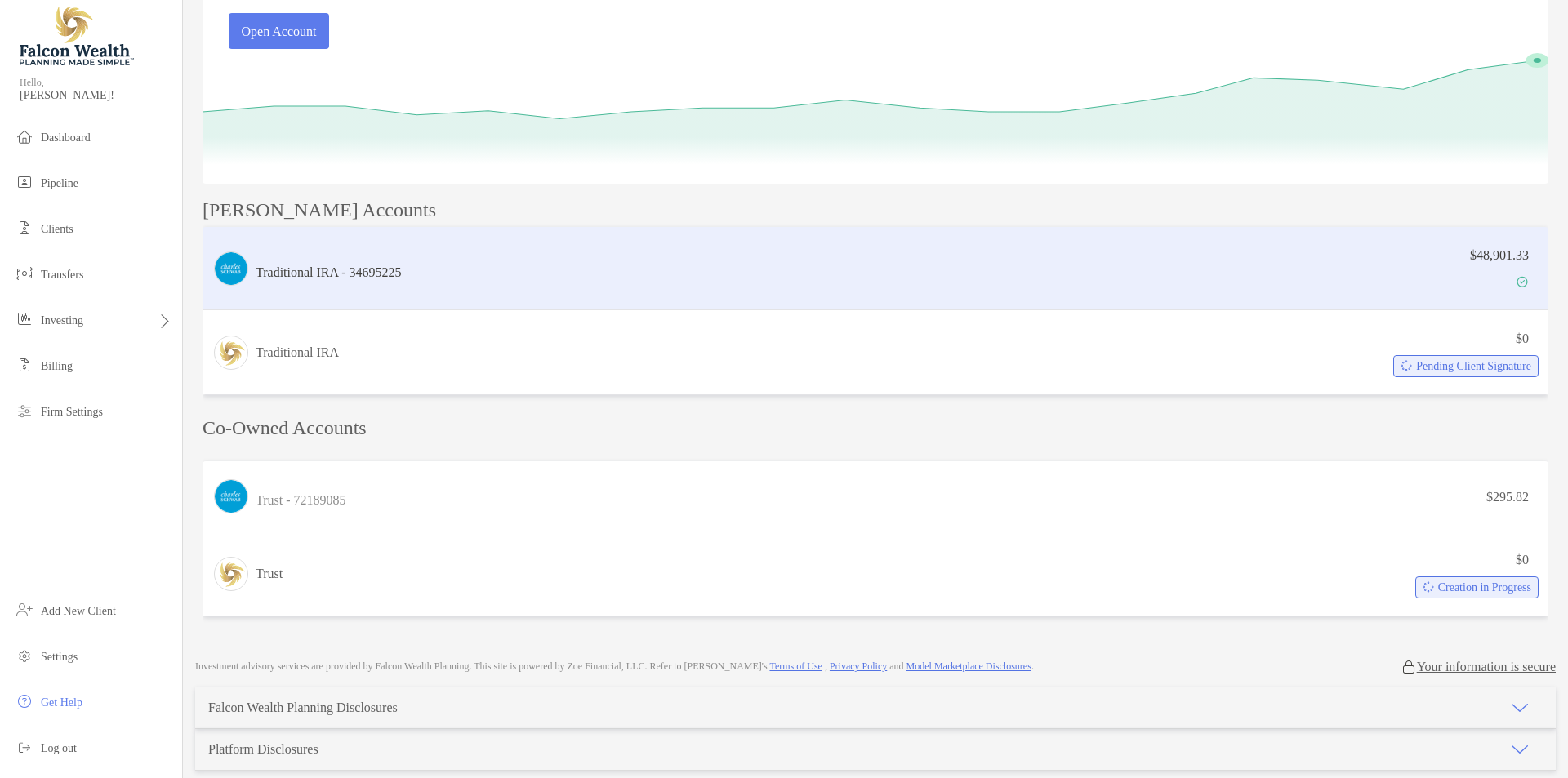
scroll to position [218, 0]
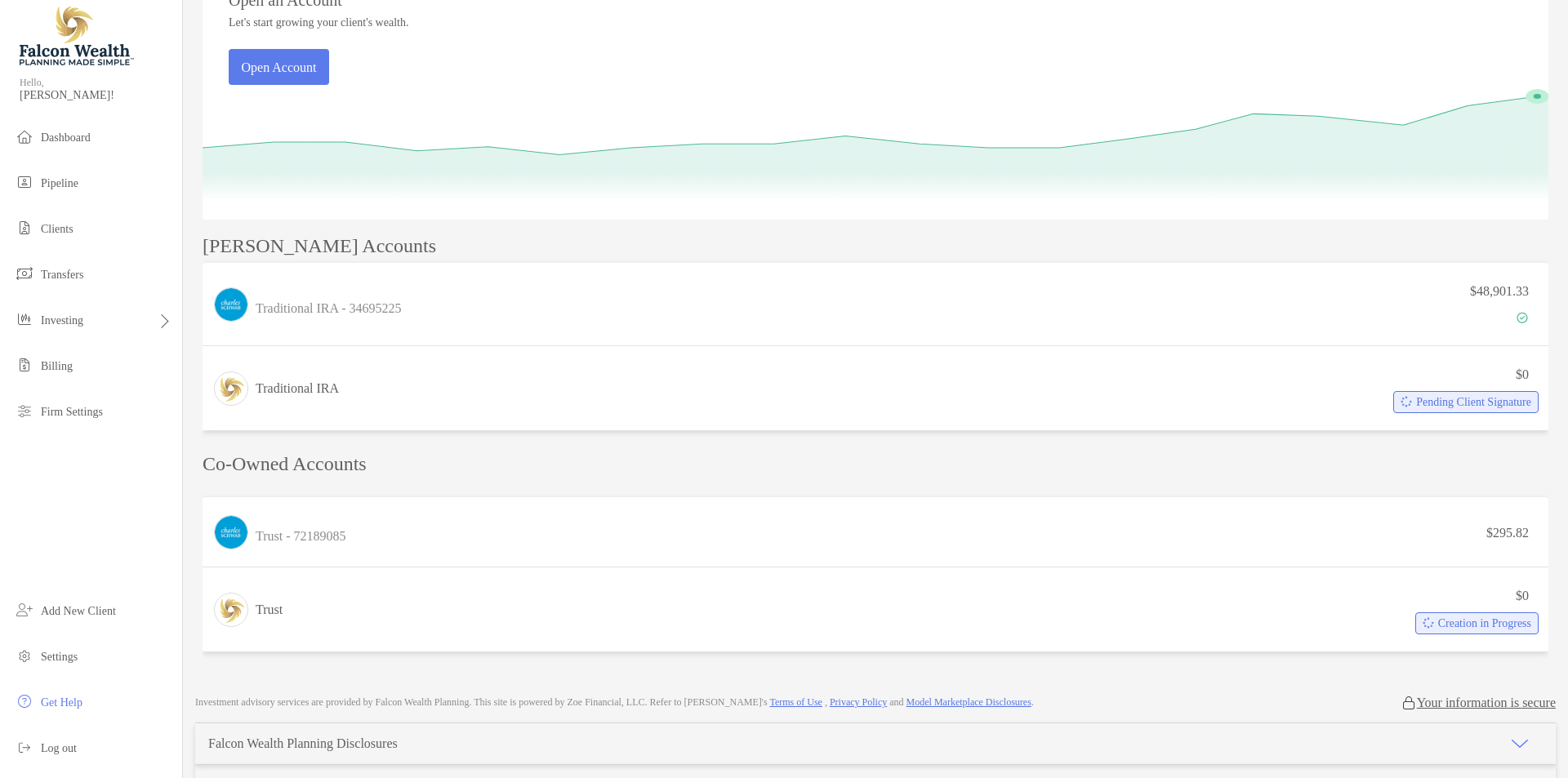
click at [342, 253] on p "Manuel's Accounts" at bounding box center [319, 246] width 234 height 21
click at [410, 241] on div "Manuel's Accounts" at bounding box center [875, 246] width 1346 height 21
click at [347, 474] on p "Co-Owned Accounts" at bounding box center [875, 464] width 1346 height 21
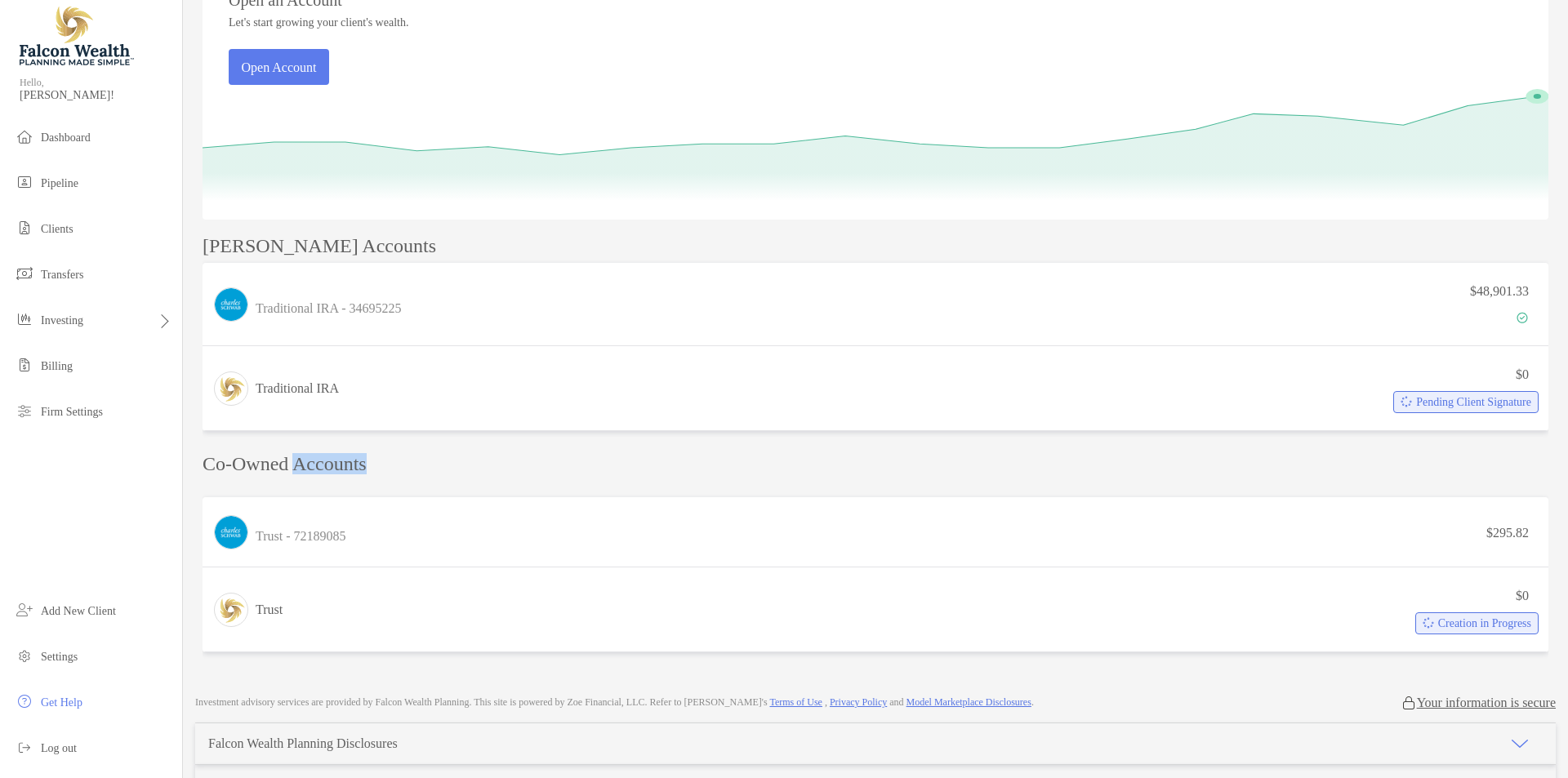
click at [347, 474] on p "Co-Owned Accounts" at bounding box center [875, 464] width 1346 height 21
click at [428, 468] on p "Co-Owned Accounts" at bounding box center [875, 464] width 1346 height 21
click at [322, 250] on p "Manuel's Accounts" at bounding box center [319, 246] width 234 height 21
drag, startPoint x: 322, startPoint y: 250, endPoint x: 323, endPoint y: 260, distance: 10.0
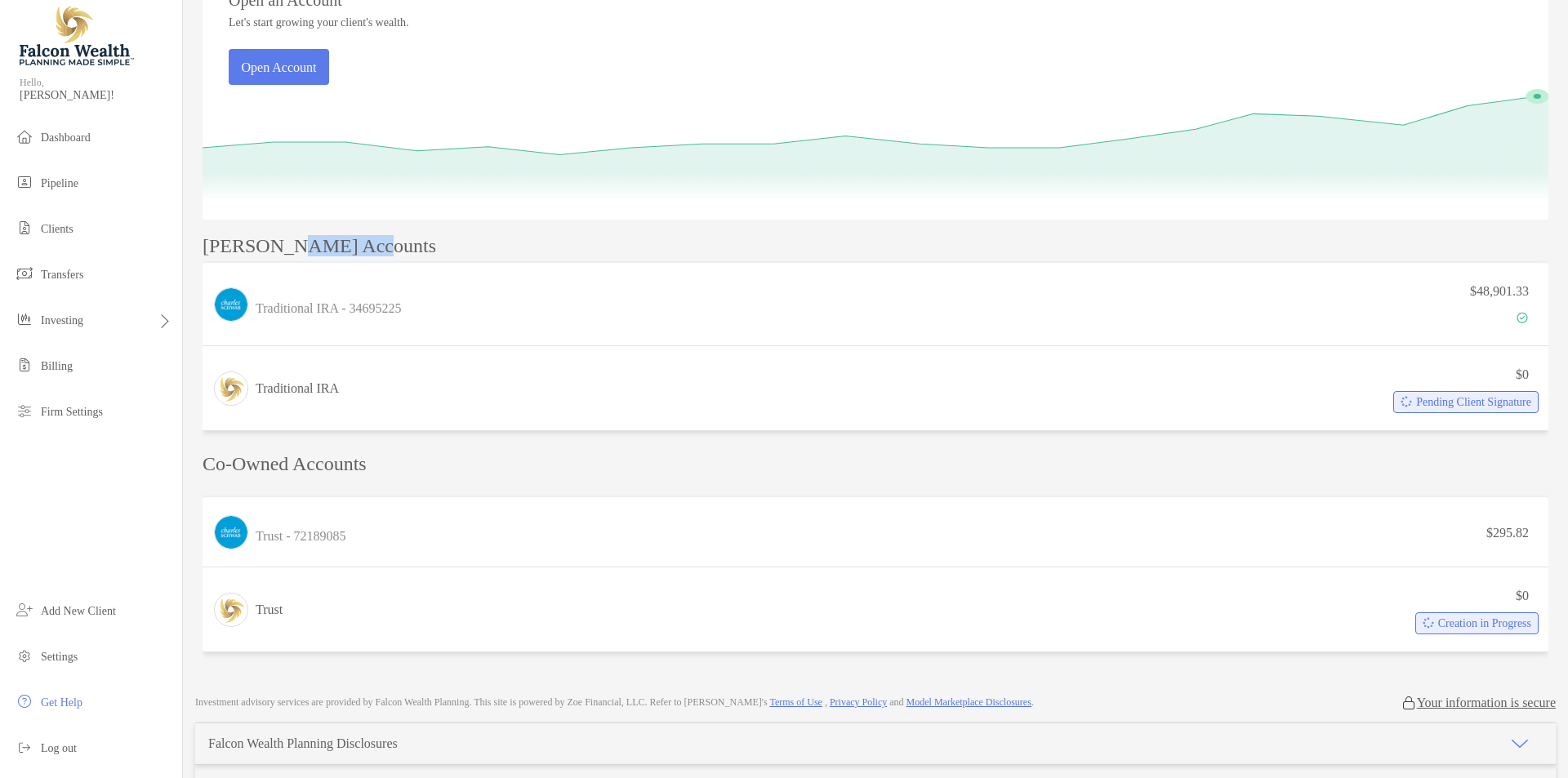
click at [323, 260] on div "Manuel's Accounts Traditional IRA - 34695225 $48,901.33 Traditional IRA $0 Pend…" at bounding box center [875, 337] width 1346 height 202
click at [363, 250] on p "Manuel's Accounts" at bounding box center [319, 246] width 234 height 21
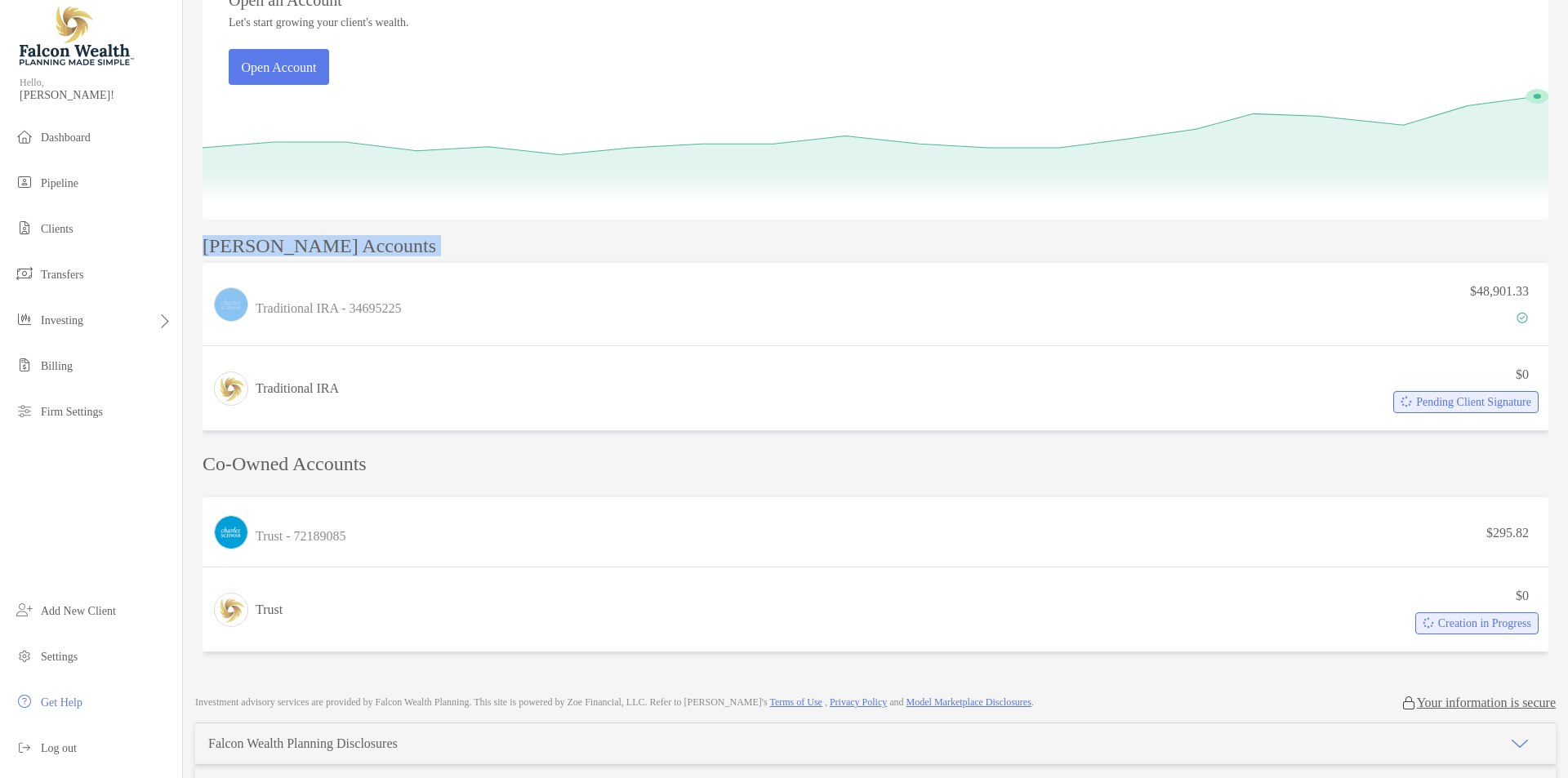
click at [412, 241] on div "Manuel's Accounts" at bounding box center [875, 246] width 1346 height 21
click at [349, 463] on p "Co-Owned Accounts" at bounding box center [875, 464] width 1346 height 21
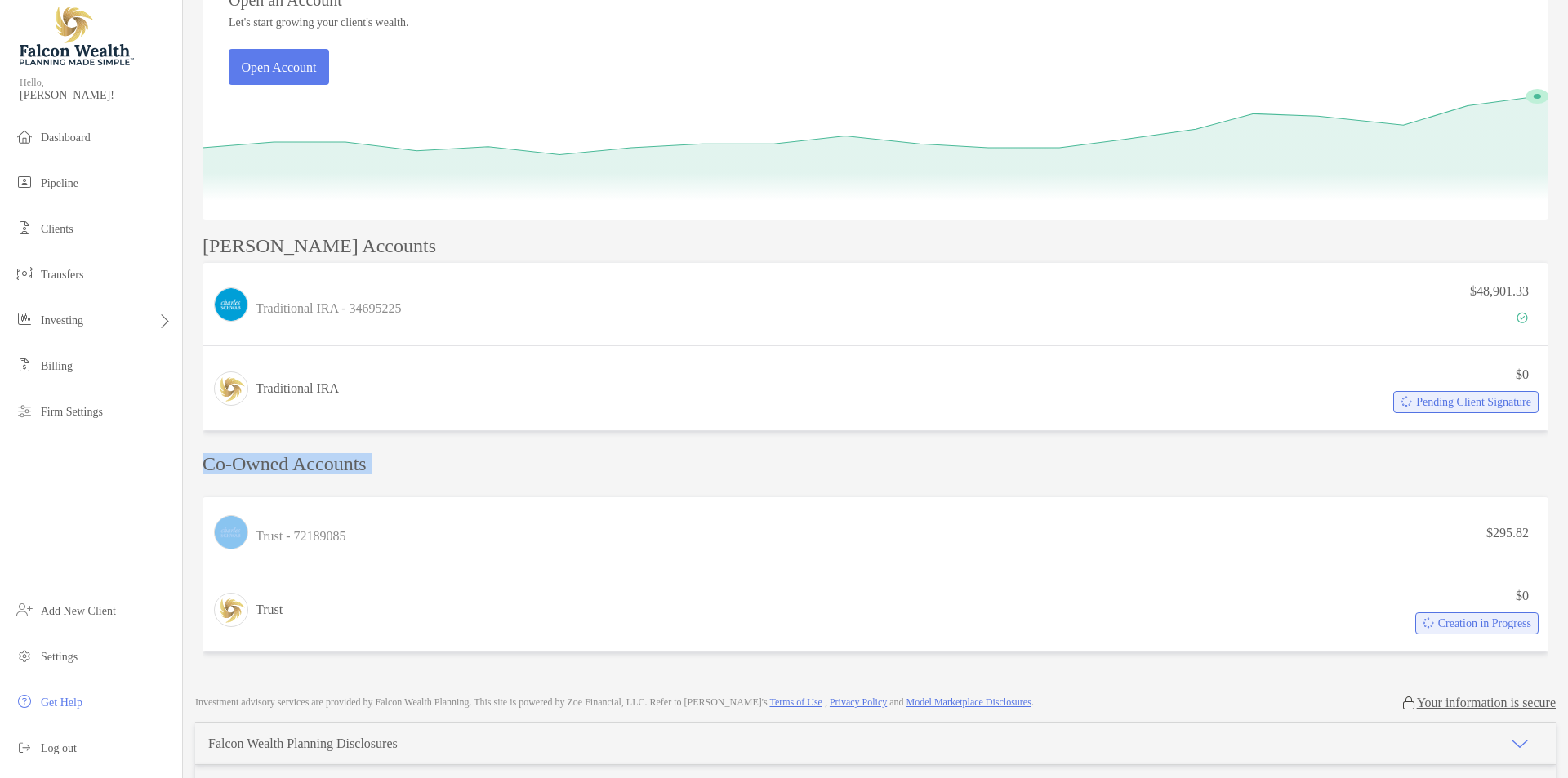
click at [349, 463] on p "Co-Owned Accounts" at bounding box center [875, 464] width 1346 height 21
click at [426, 469] on p "Co-Owned Accounts" at bounding box center [875, 464] width 1346 height 21
click at [321, 246] on p "Manuel's Accounts" at bounding box center [319, 246] width 234 height 21
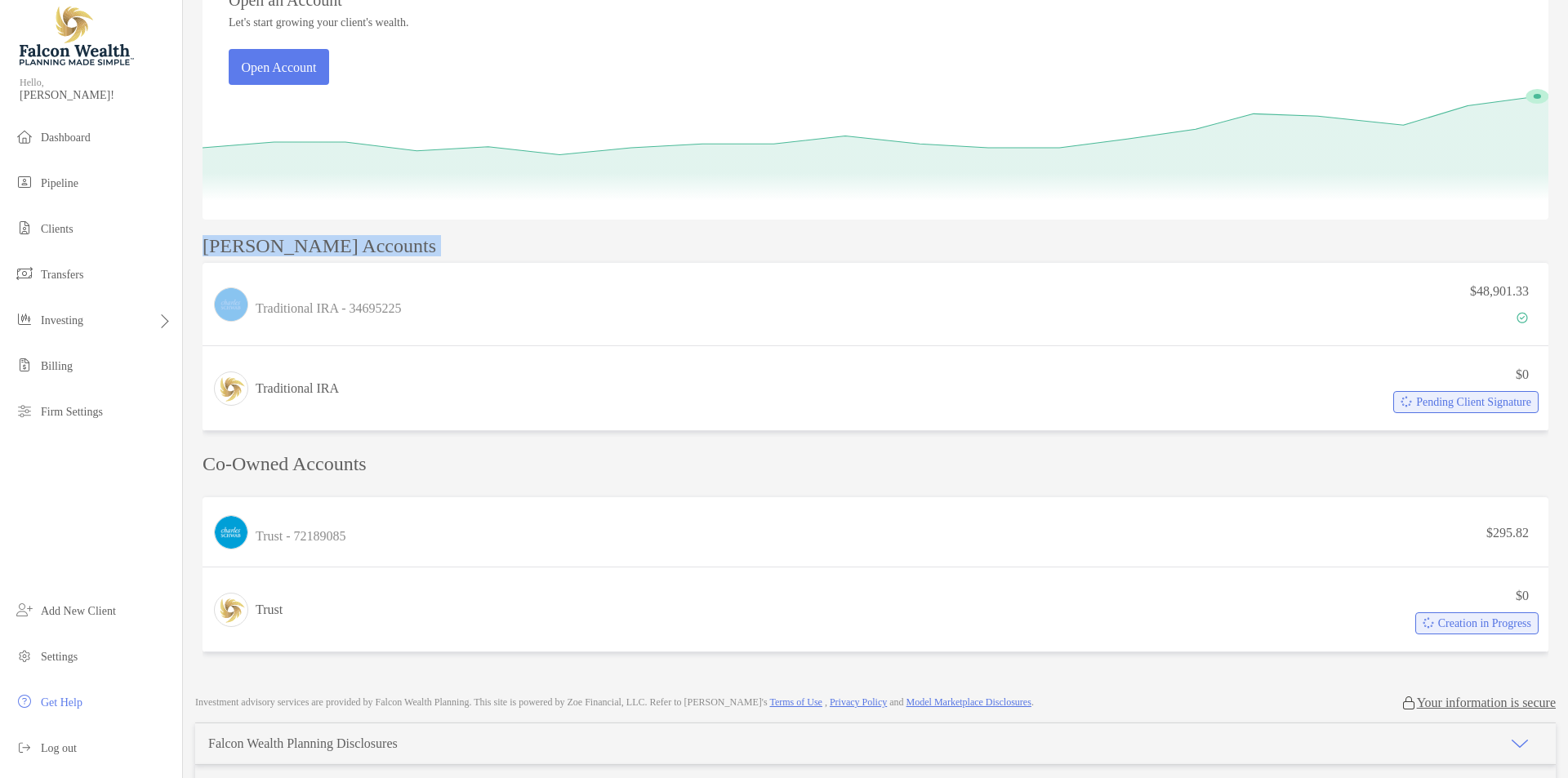
click at [321, 246] on p "Manuel's Accounts" at bounding box center [319, 246] width 234 height 21
click at [399, 240] on div "Manuel's Accounts" at bounding box center [875, 246] width 1346 height 21
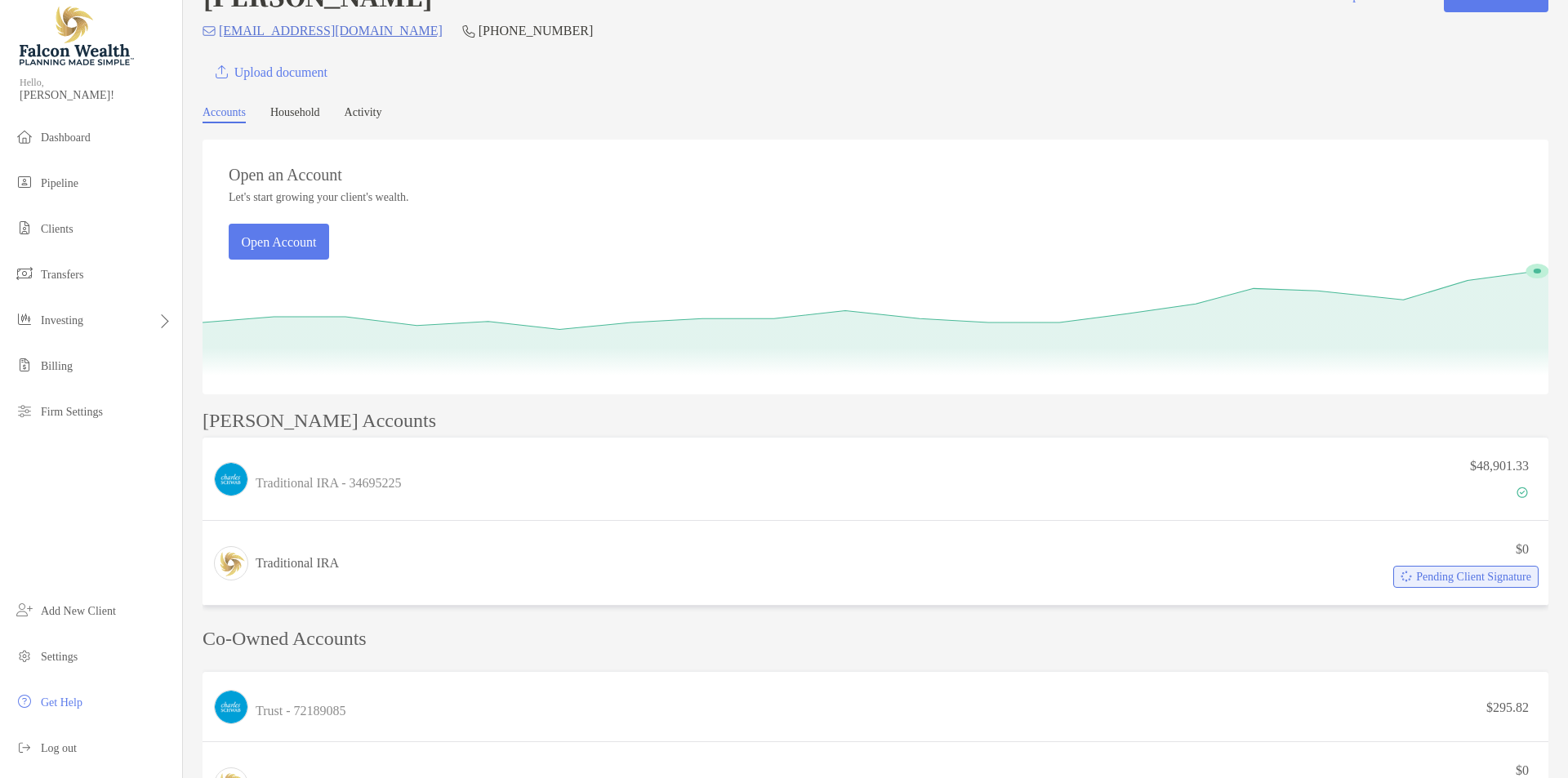
scroll to position [0, 0]
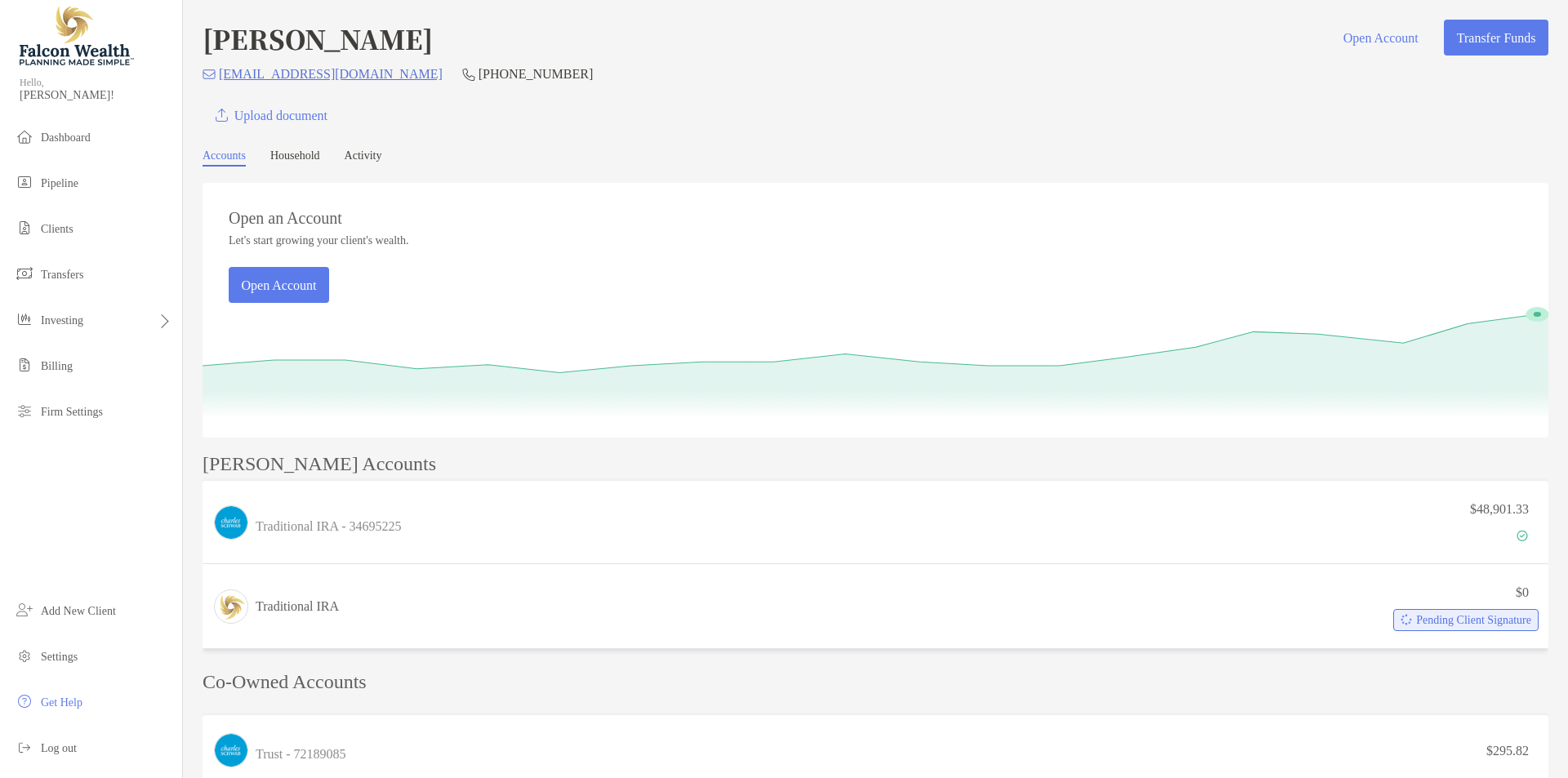
click at [358, 461] on p "Manuel's Accounts" at bounding box center [319, 464] width 234 height 21
click at [348, 682] on p "Co-Owned Accounts" at bounding box center [875, 682] width 1346 height 21
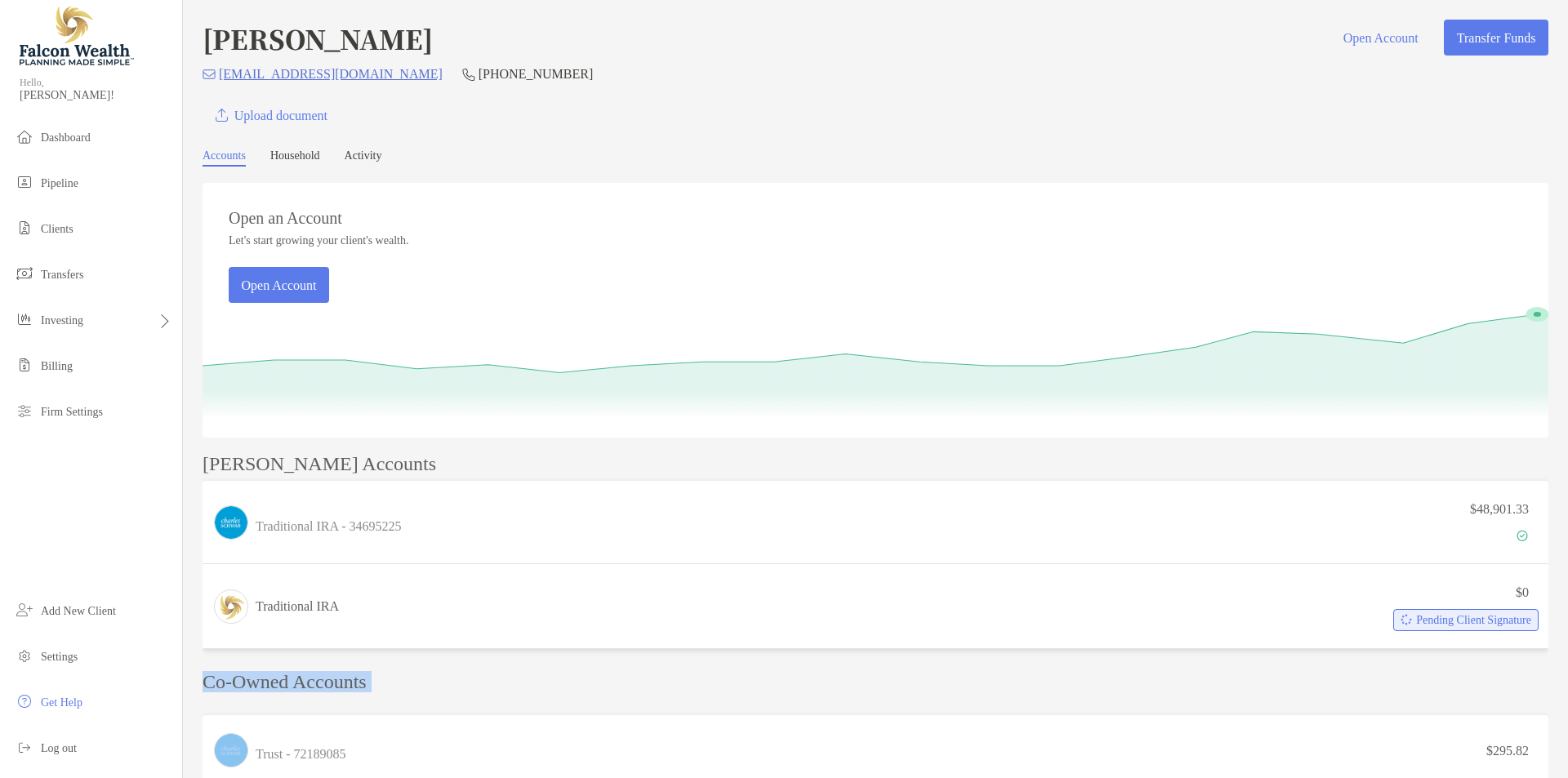
click at [348, 682] on p "Co-Owned Accounts" at bounding box center [875, 682] width 1346 height 21
click at [358, 460] on p "Manuel's Accounts" at bounding box center [319, 464] width 234 height 21
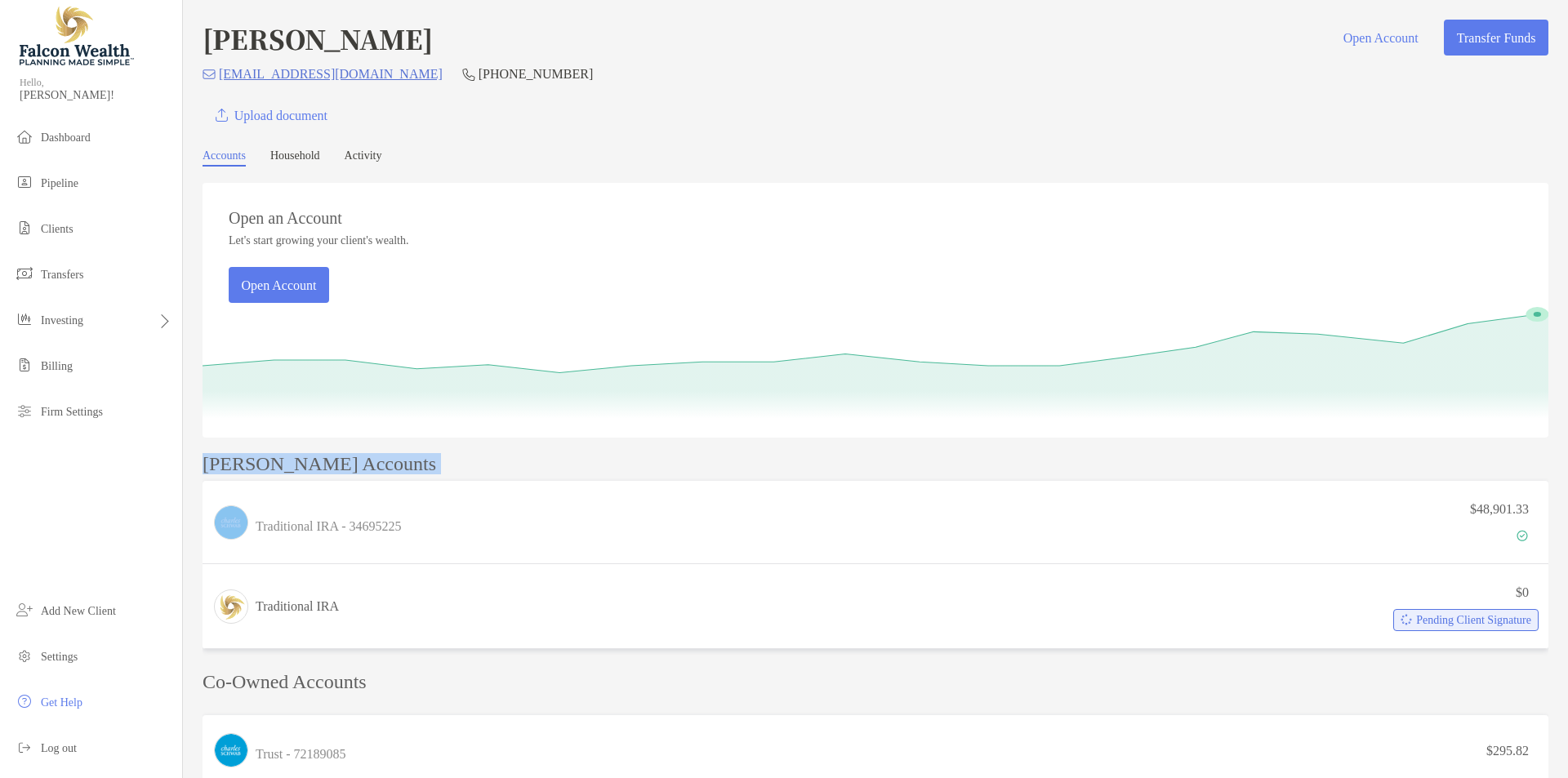
click at [358, 460] on p "Manuel's Accounts" at bounding box center [319, 464] width 234 height 21
click at [411, 464] on div "Manuel's Accounts" at bounding box center [875, 464] width 1346 height 21
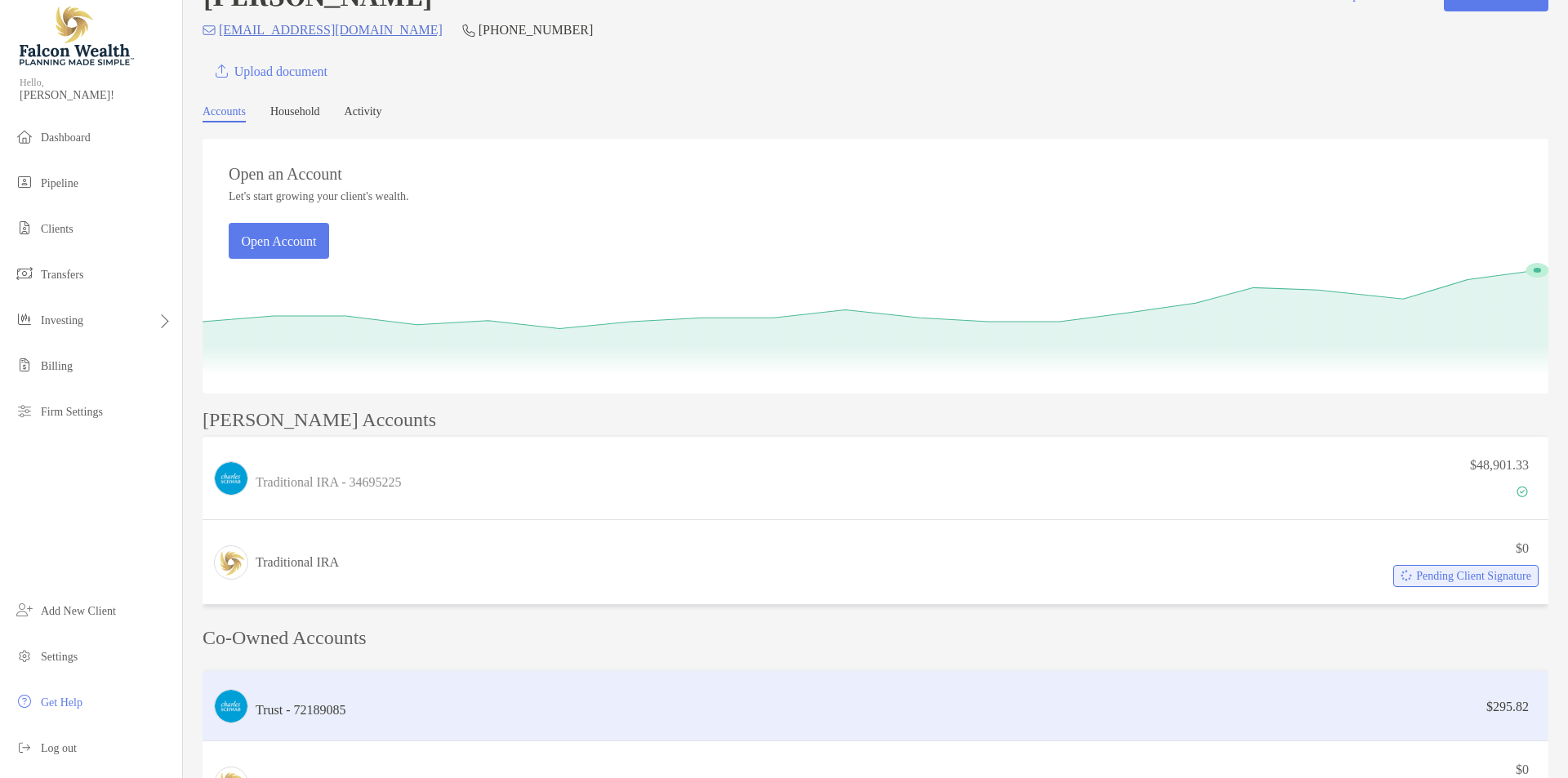
scroll to position [109, 0]
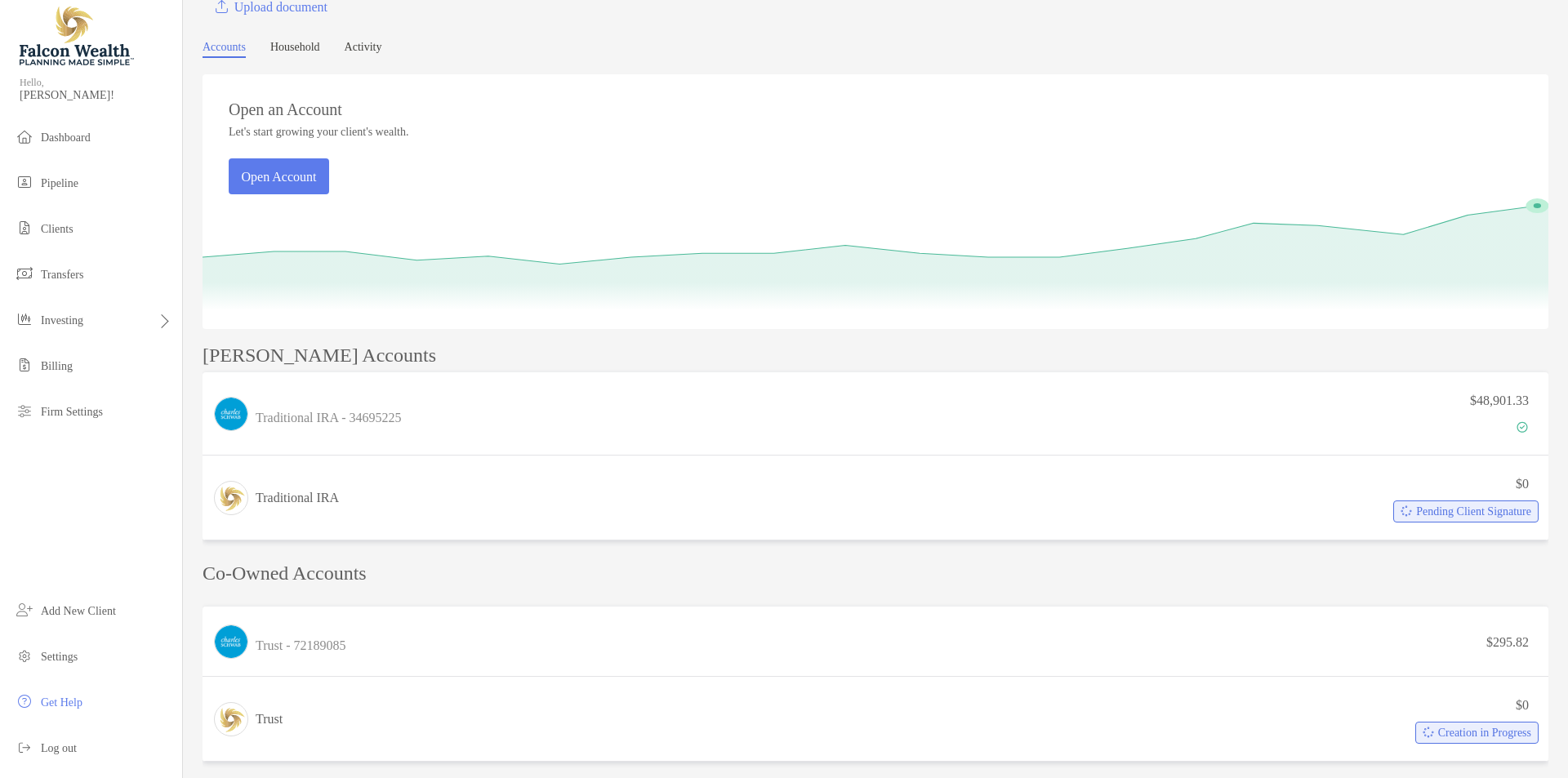
click at [352, 576] on p "Co-Owned Accounts" at bounding box center [875, 573] width 1346 height 21
click at [445, 584] on p "Co-Owned Accounts" at bounding box center [875, 573] width 1346 height 21
click at [330, 356] on p "Manuel's Accounts" at bounding box center [319, 356] width 234 height 21
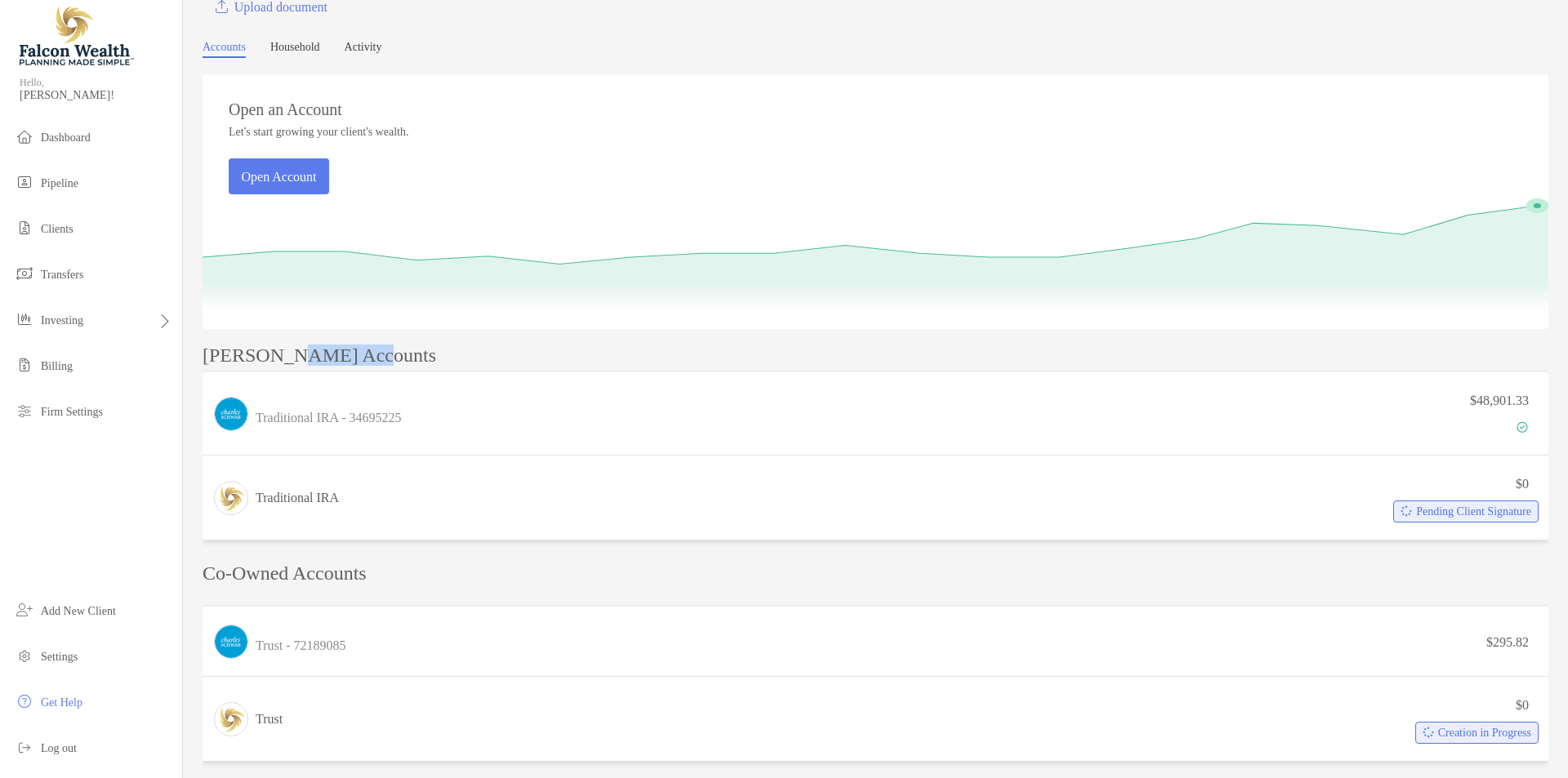
click at [330, 356] on p "Manuel's Accounts" at bounding box center [319, 356] width 234 height 21
click at [344, 576] on p "Co-Owned Accounts" at bounding box center [875, 573] width 1346 height 21
drag, startPoint x: 344, startPoint y: 576, endPoint x: 389, endPoint y: 573, distance: 45.1
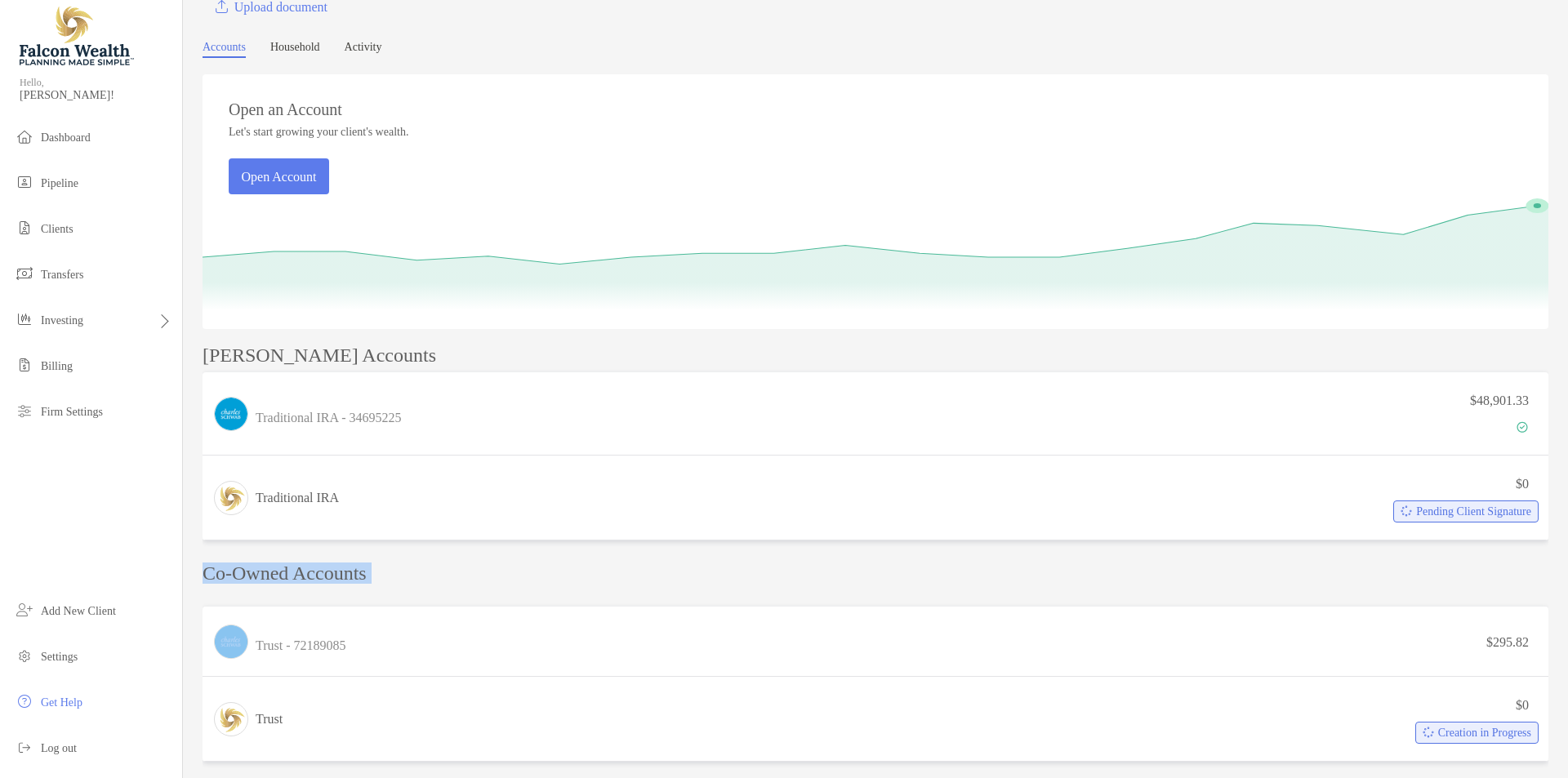
click at [345, 576] on p "Co-Owned Accounts" at bounding box center [875, 573] width 1346 height 21
click at [423, 575] on p "Co-Owned Accounts" at bounding box center [875, 573] width 1346 height 21
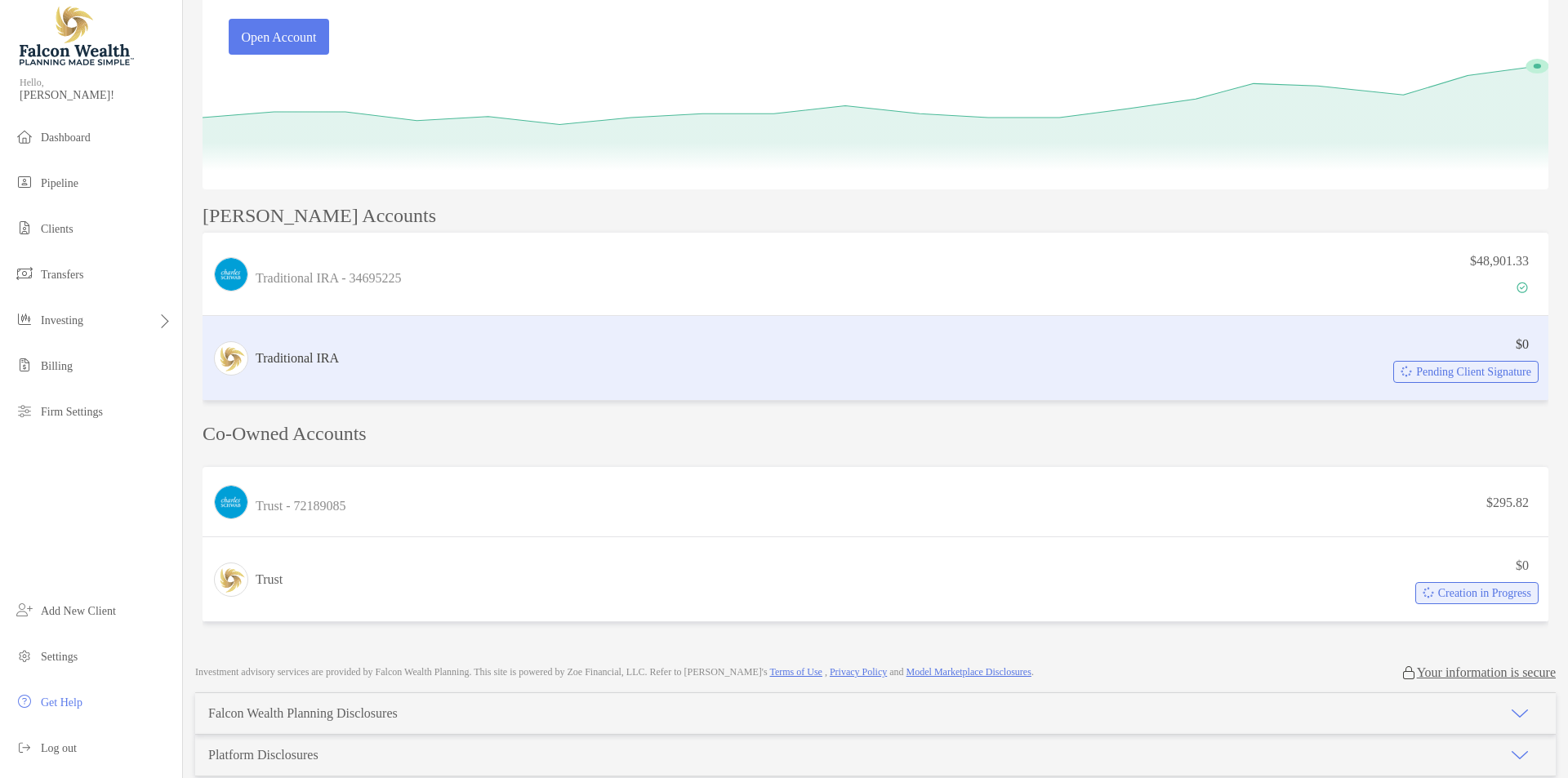
scroll to position [327, 0]
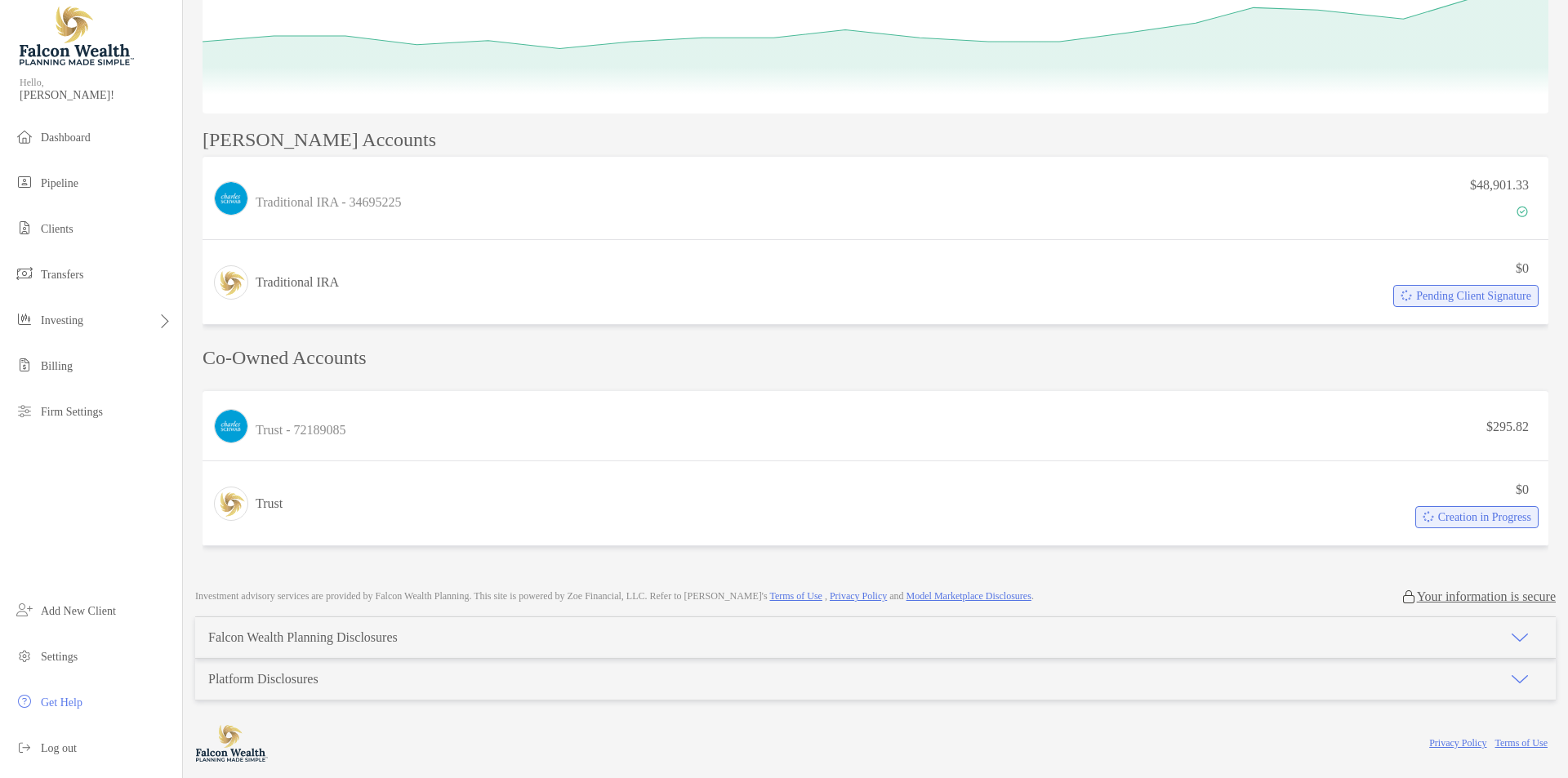
click at [456, 352] on p "Co-Owned Accounts" at bounding box center [875, 358] width 1346 height 21
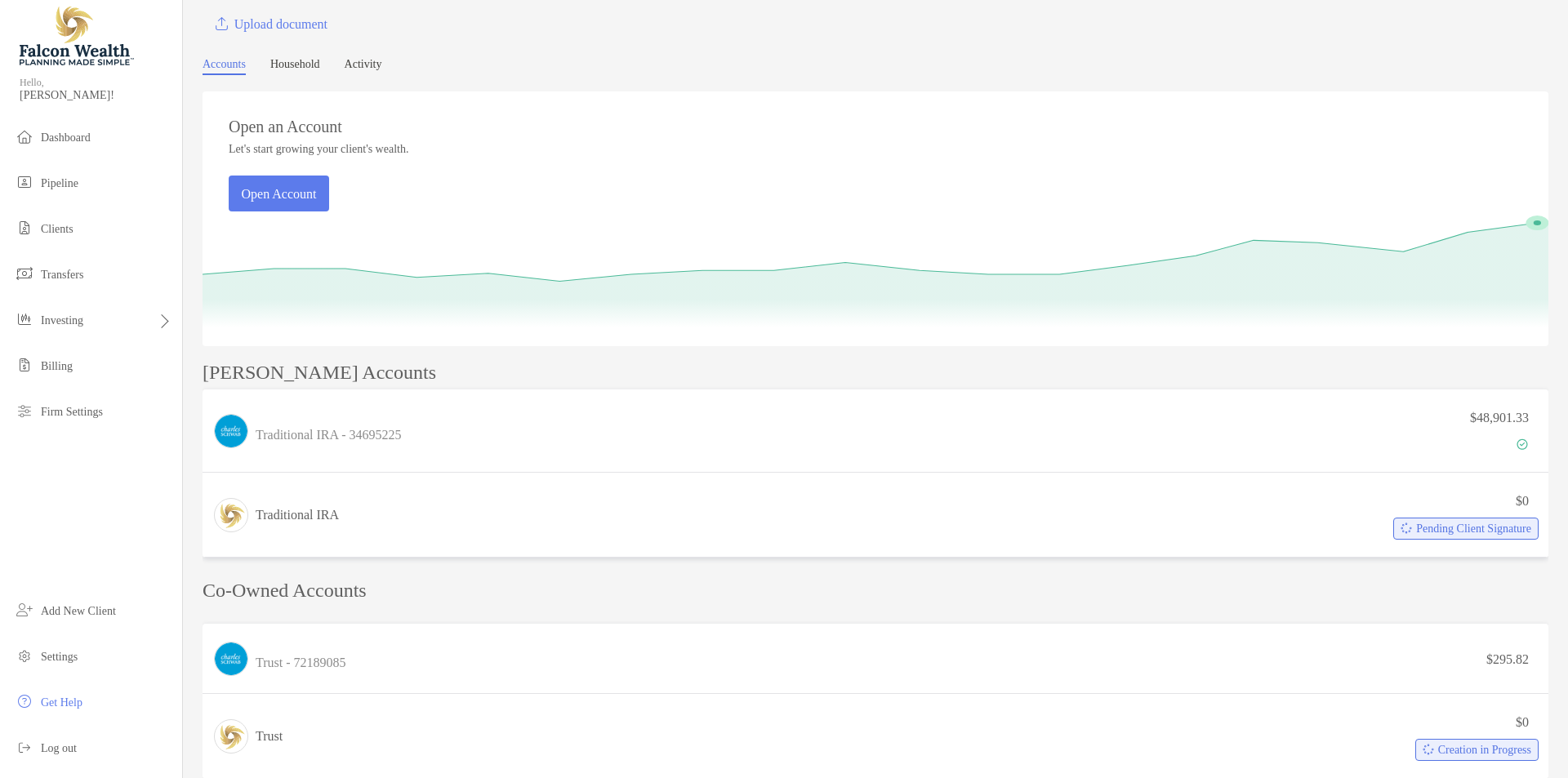
scroll to position [0, 0]
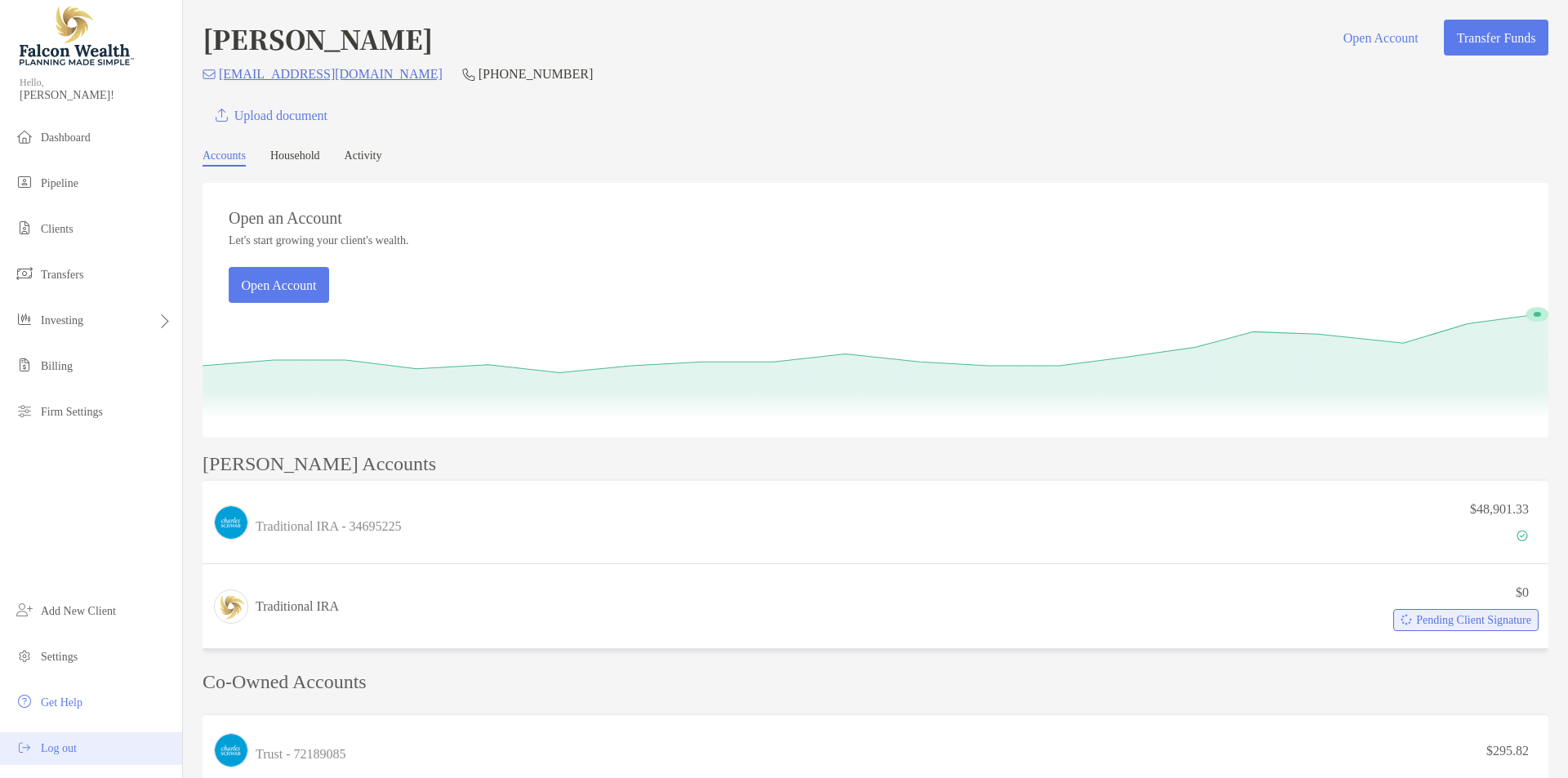
click at [63, 742] on span "Log out" at bounding box center [58, 748] width 36 height 12
